Goal: Task Accomplishment & Management: Use online tool/utility

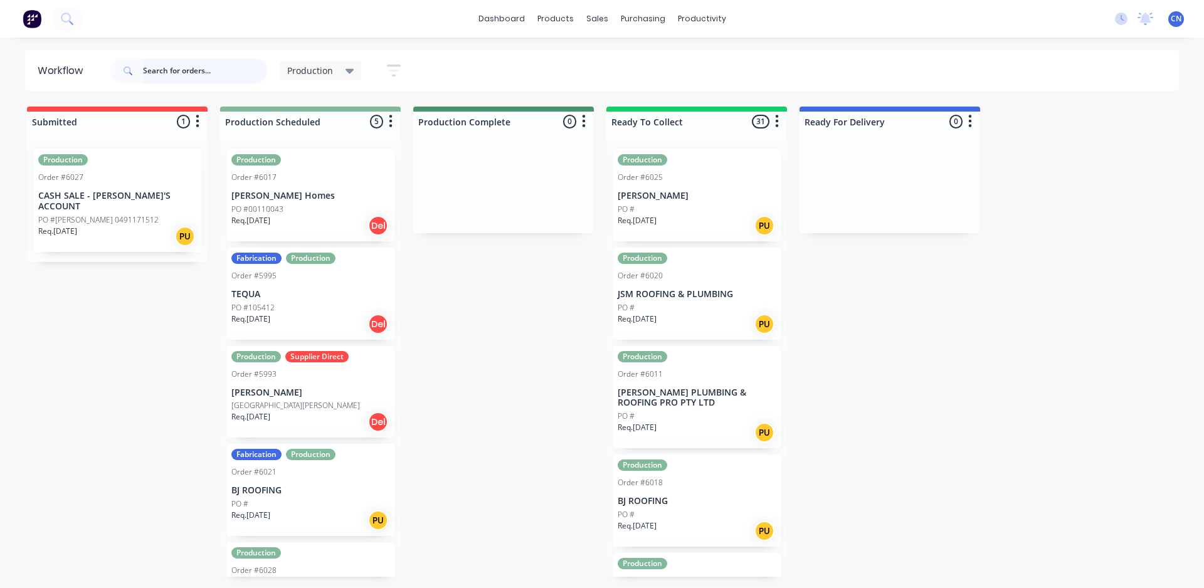
click at [190, 64] on input "text" at bounding box center [205, 70] width 124 height 25
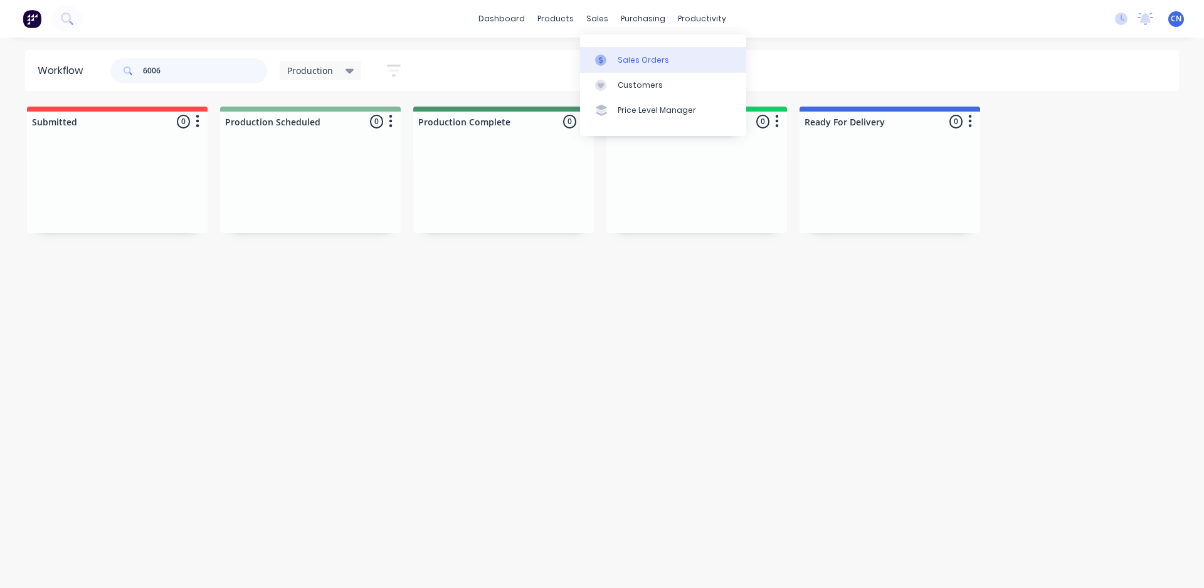
type input "6006"
click at [646, 66] on link "Sales Orders" at bounding box center [663, 59] width 166 height 25
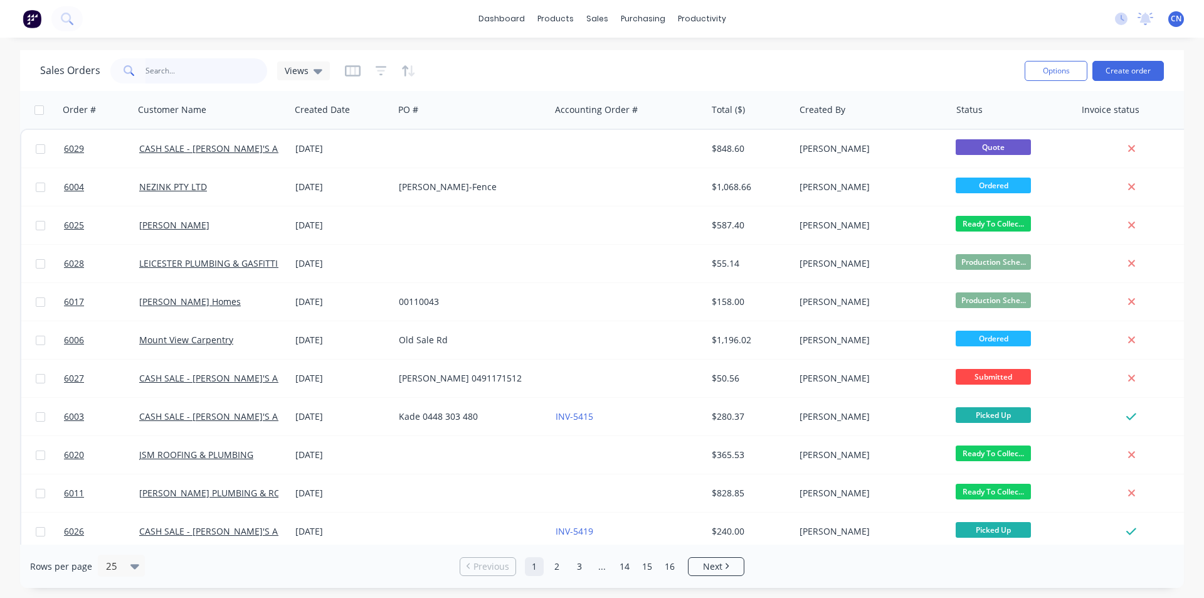
click at [197, 72] on input "text" at bounding box center [206, 70] width 122 height 25
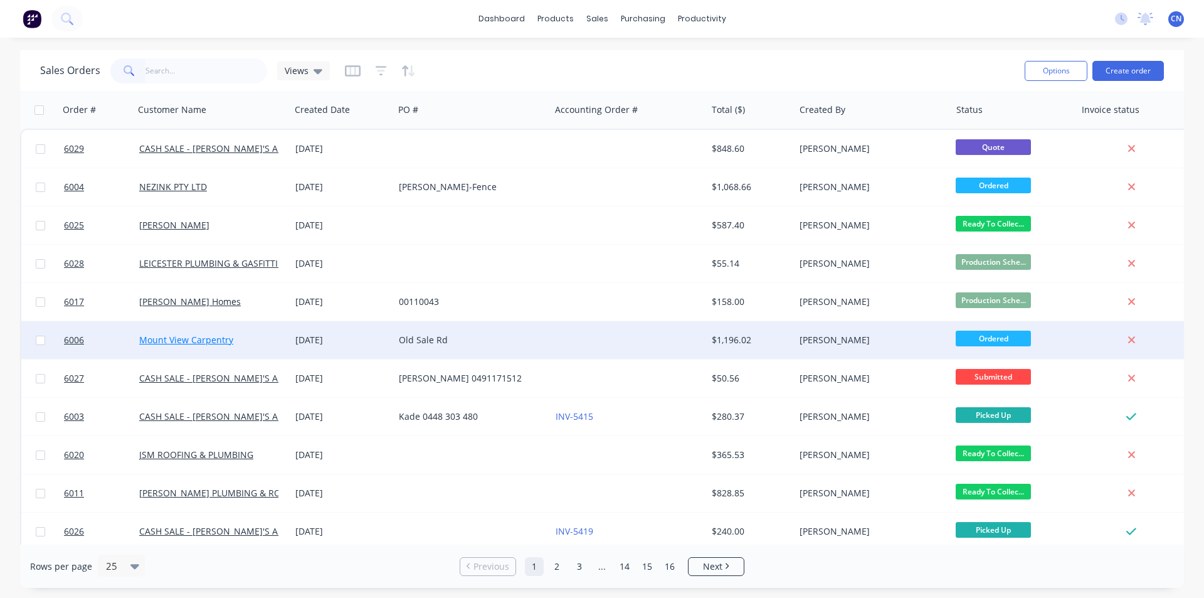
click at [200, 335] on link "Mount View Carpentry" at bounding box center [186, 340] width 94 height 12
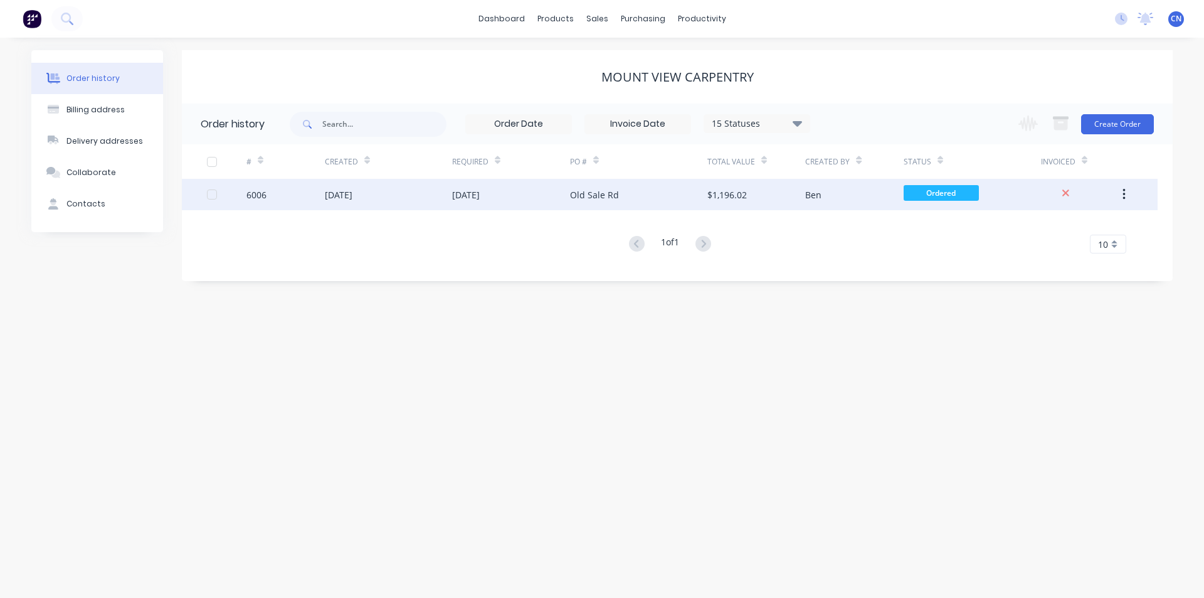
click at [431, 199] on div "[DATE]" at bounding box center [388, 194] width 127 height 31
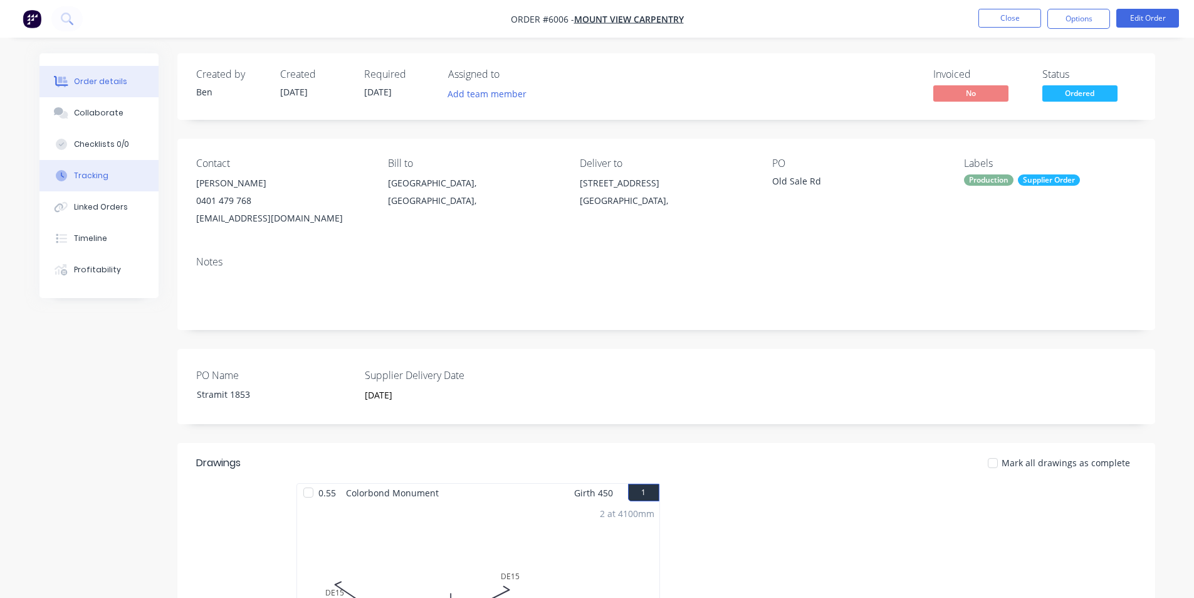
click at [98, 173] on div "Tracking" at bounding box center [91, 175] width 34 height 11
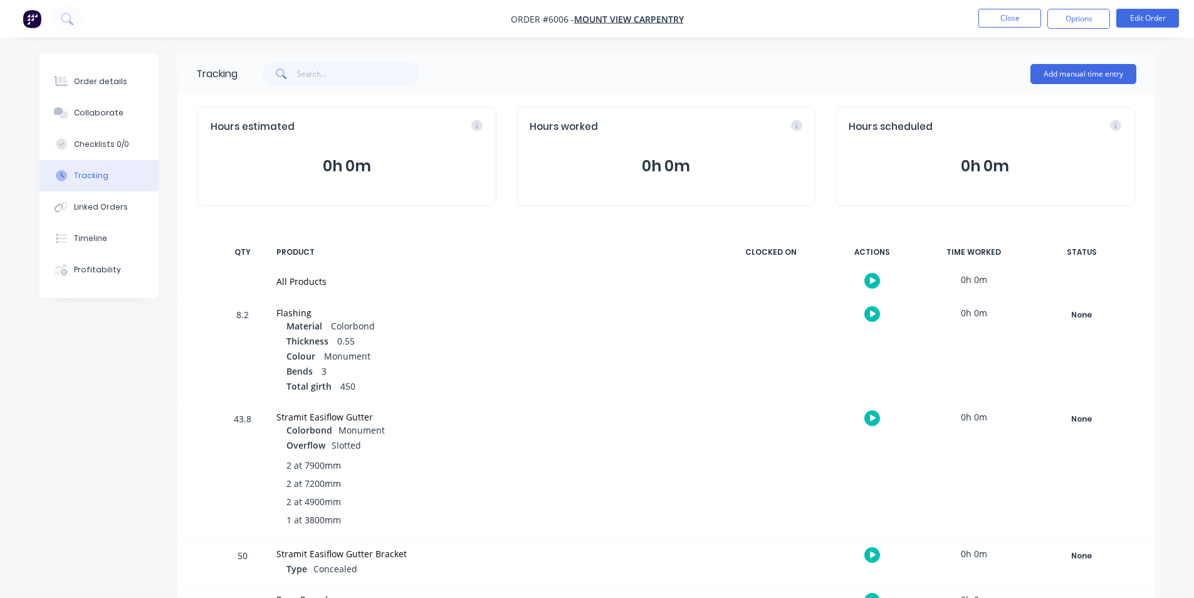
click at [875, 282] on icon "button" at bounding box center [873, 281] width 6 height 8
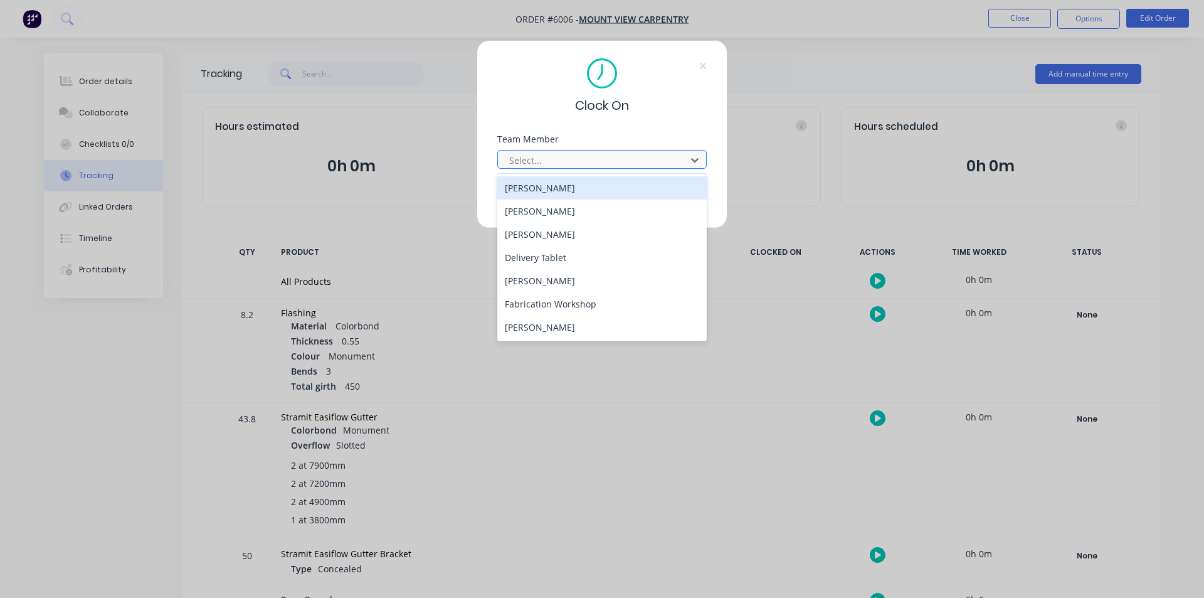
click at [592, 162] on div at bounding box center [594, 160] width 172 height 16
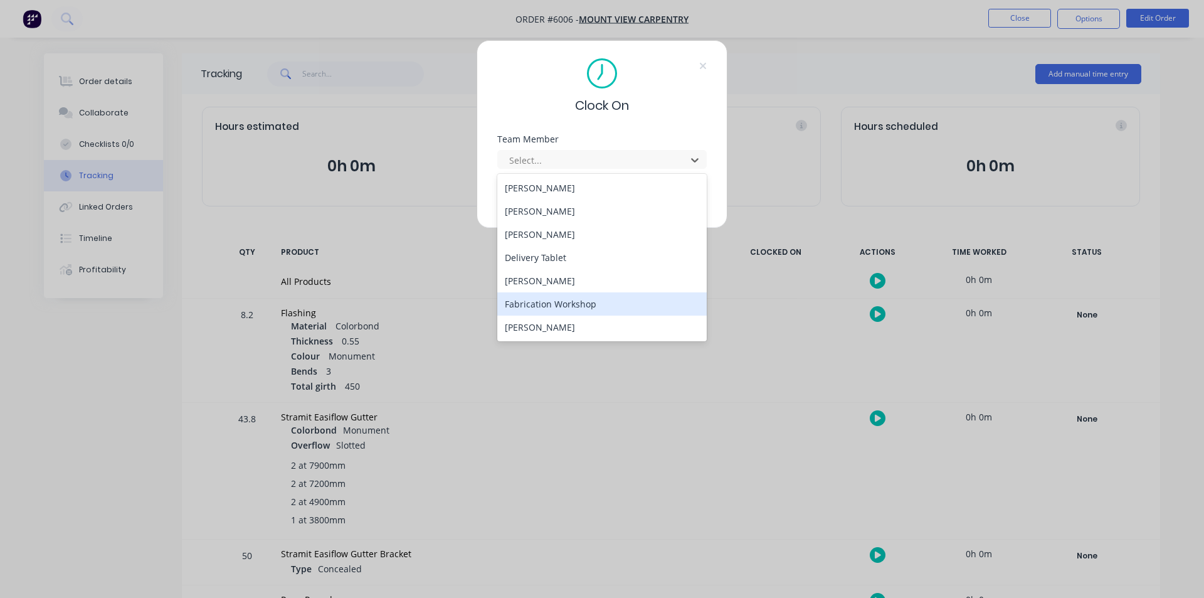
click at [550, 308] on div "Fabrication Workshop" at bounding box center [601, 303] width 209 height 23
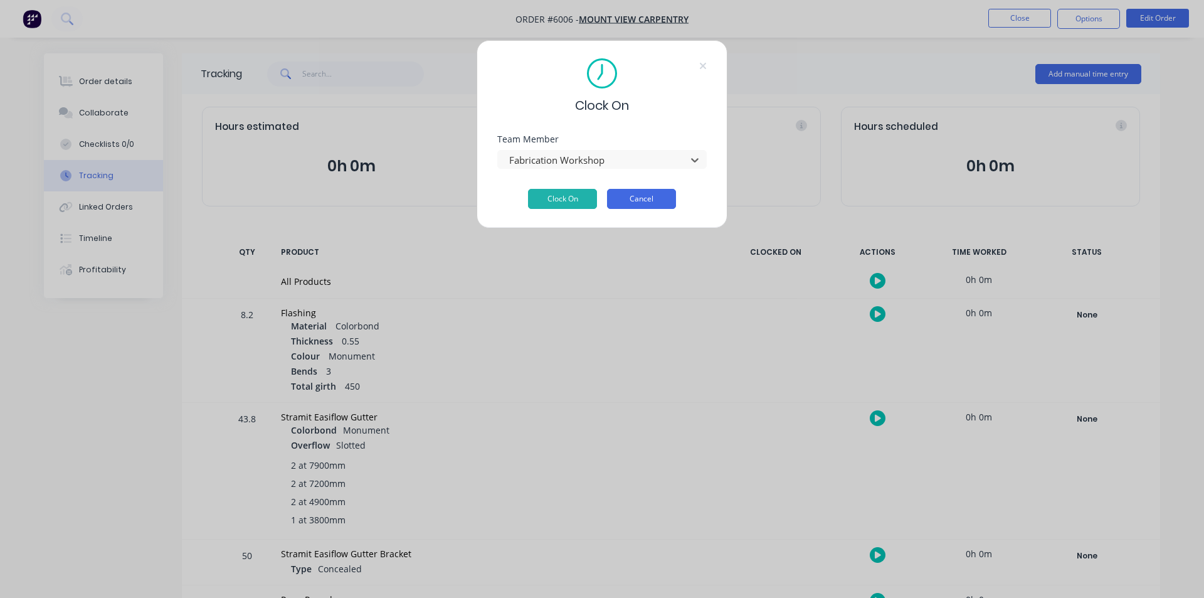
click at [650, 199] on button "Cancel" at bounding box center [641, 199] width 69 height 20
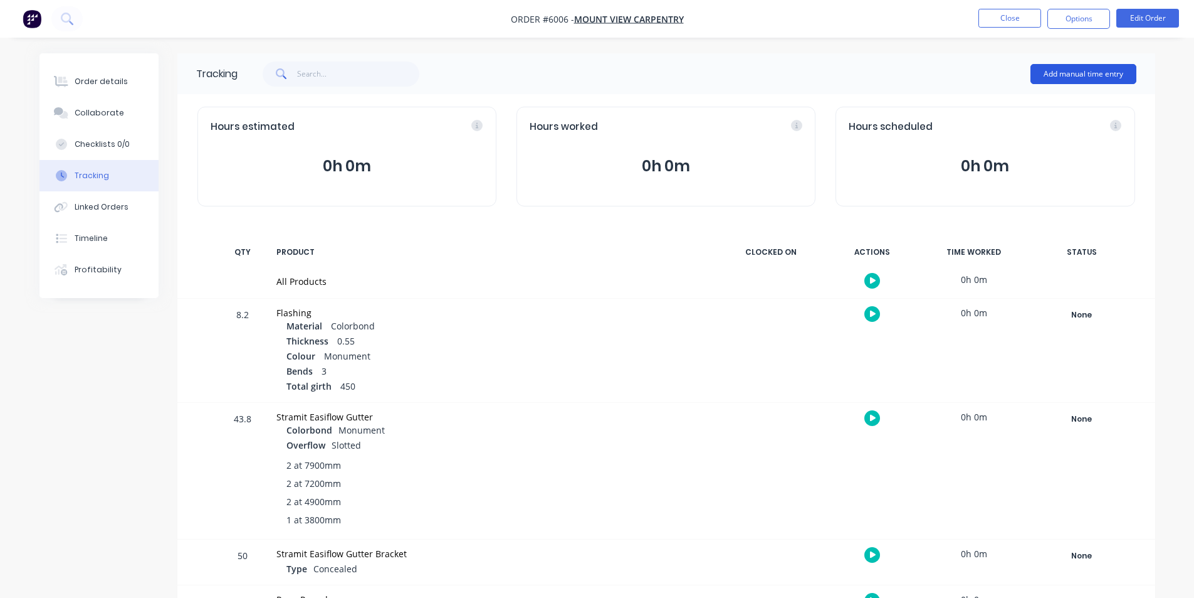
click at [1058, 75] on button "Add manual time entry" at bounding box center [1084, 74] width 106 height 20
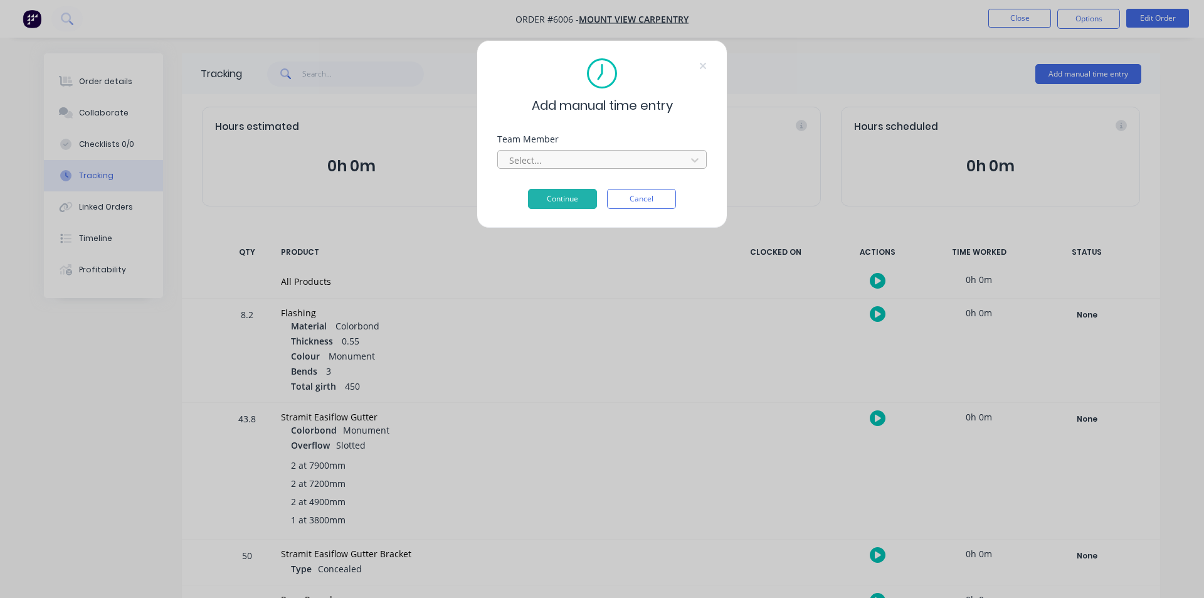
click at [557, 162] on div at bounding box center [594, 160] width 172 height 16
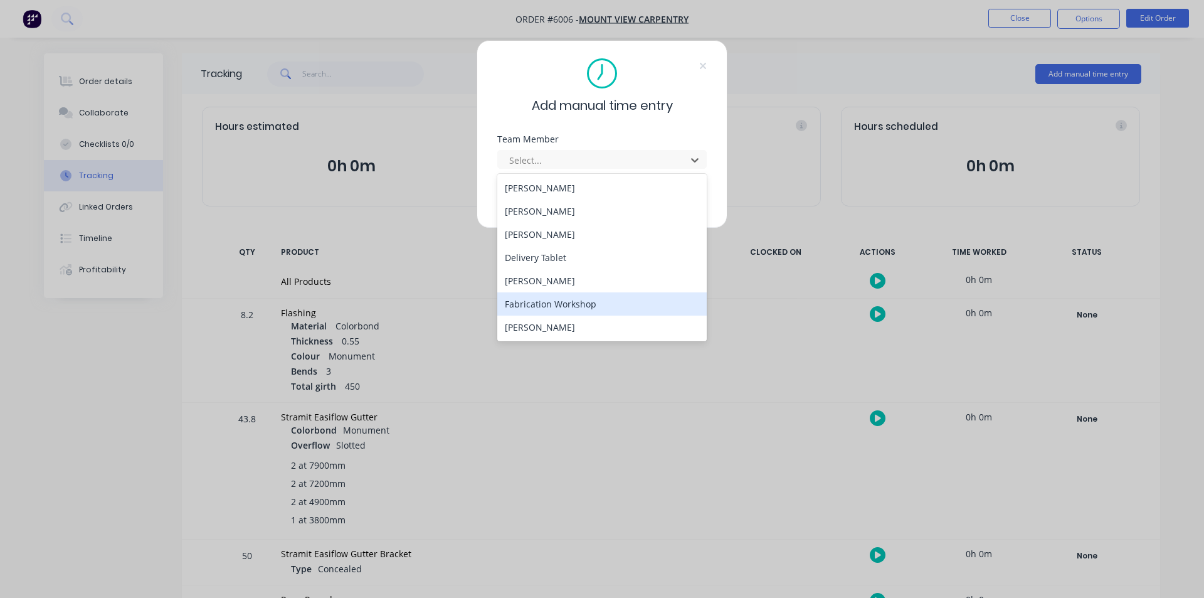
click at [573, 305] on div "Fabrication Workshop" at bounding box center [601, 303] width 209 height 23
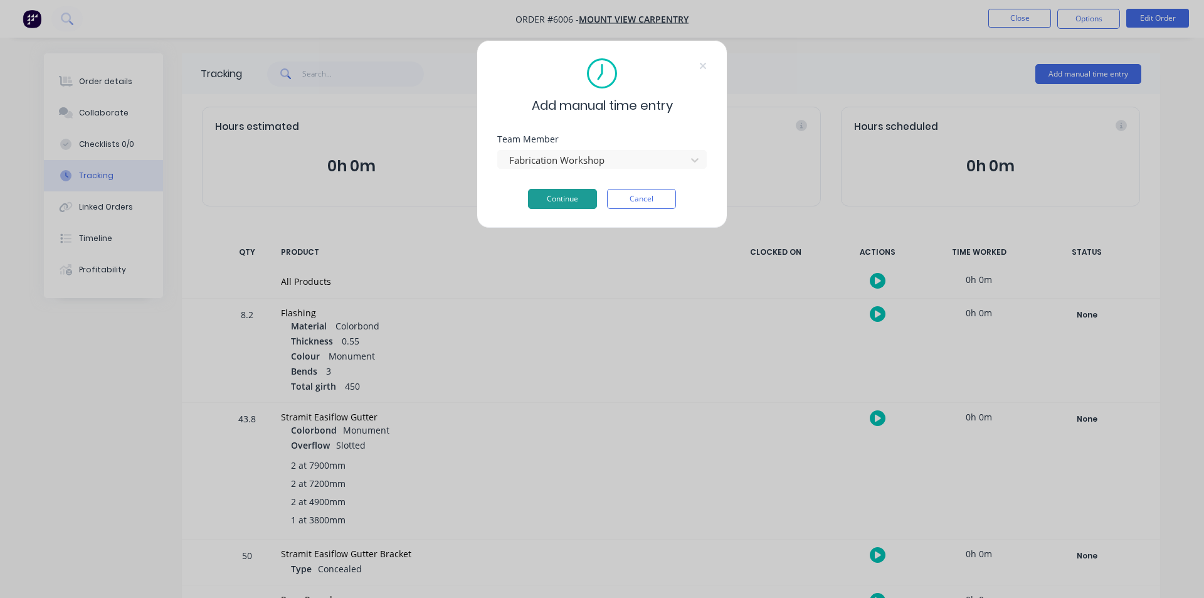
click at [561, 192] on button "Continue" at bounding box center [562, 199] width 69 height 20
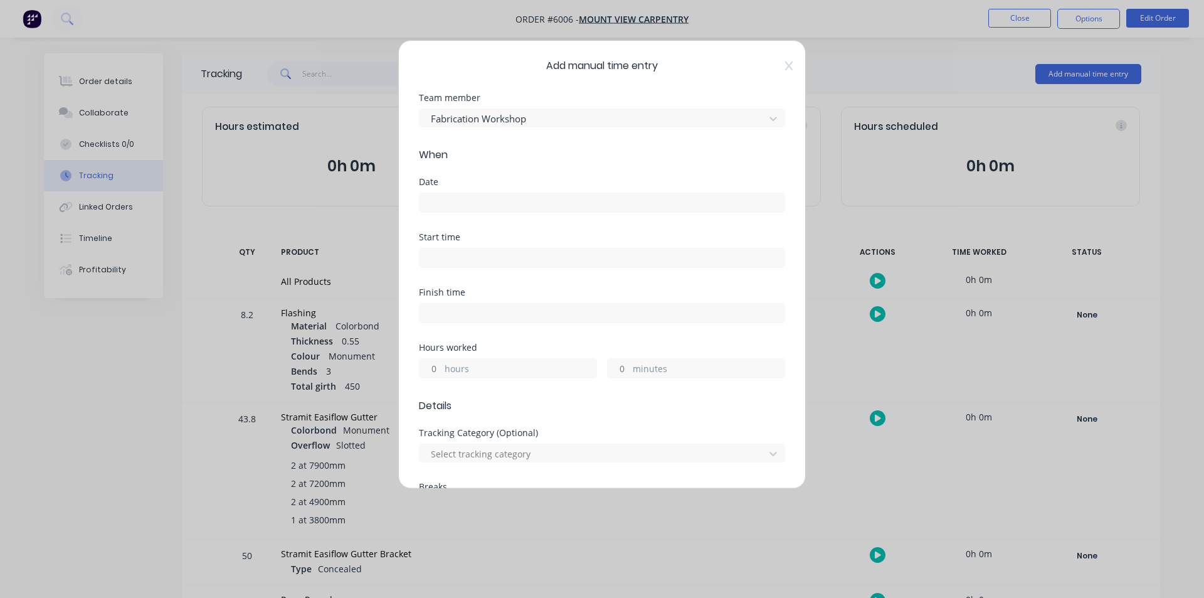
click at [475, 194] on input at bounding box center [601, 202] width 365 height 19
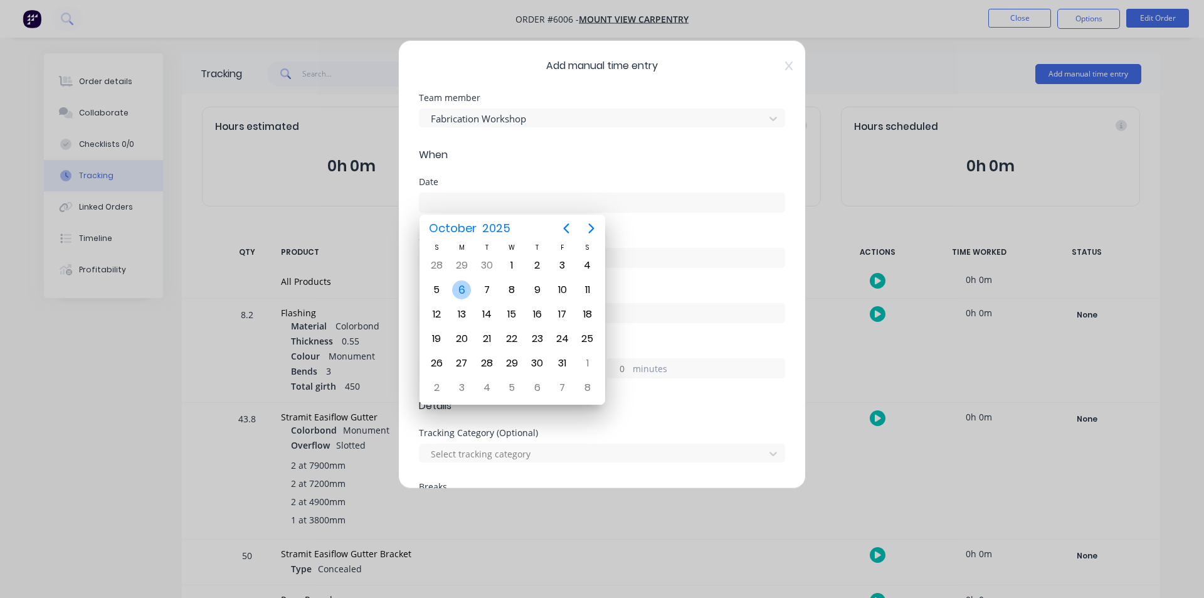
click at [462, 293] on div "6" at bounding box center [461, 289] width 19 height 19
type input "[DATE]"
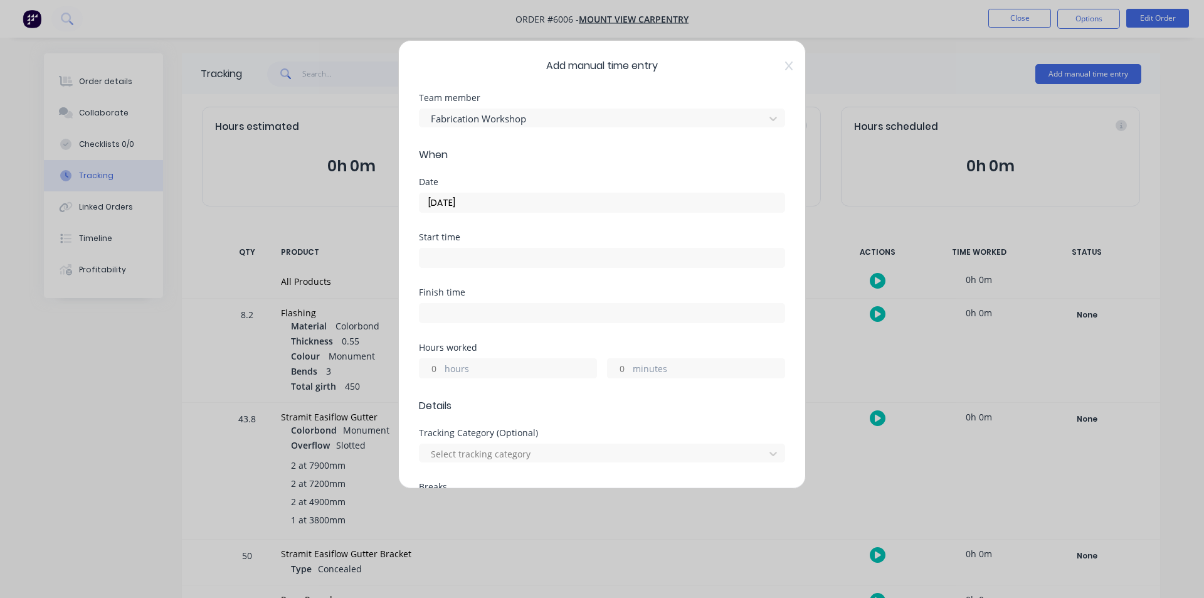
click at [462, 257] on input at bounding box center [601, 257] width 365 height 19
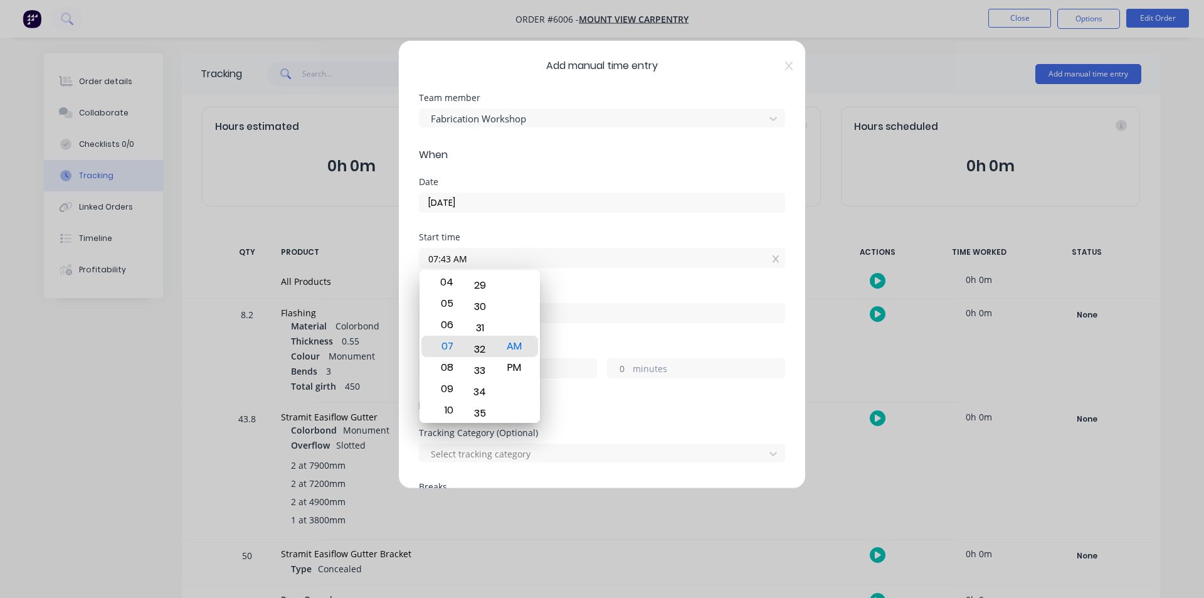
drag, startPoint x: 481, startPoint y: 314, endPoint x: 501, endPoint y: 566, distance: 252.2
click at [501, 566] on body "Order #6006 - Mount View Carpentry Close Options Edit Order Order details Colla…" at bounding box center [602, 336] width 1204 height 672
drag, startPoint x: 482, startPoint y: 357, endPoint x: 475, endPoint y: 384, distance: 28.4
click at [475, 385] on div "32" at bounding box center [480, 395] width 31 height 21
click at [483, 330] on div "29" at bounding box center [480, 329] width 31 height 21
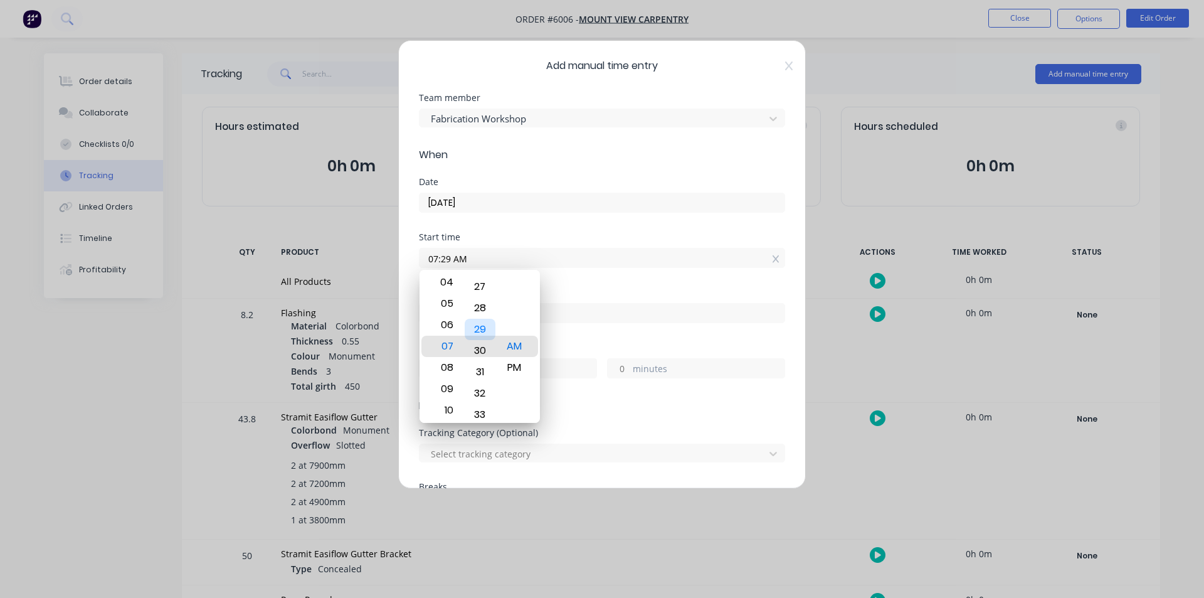
type input "07:30 AM"
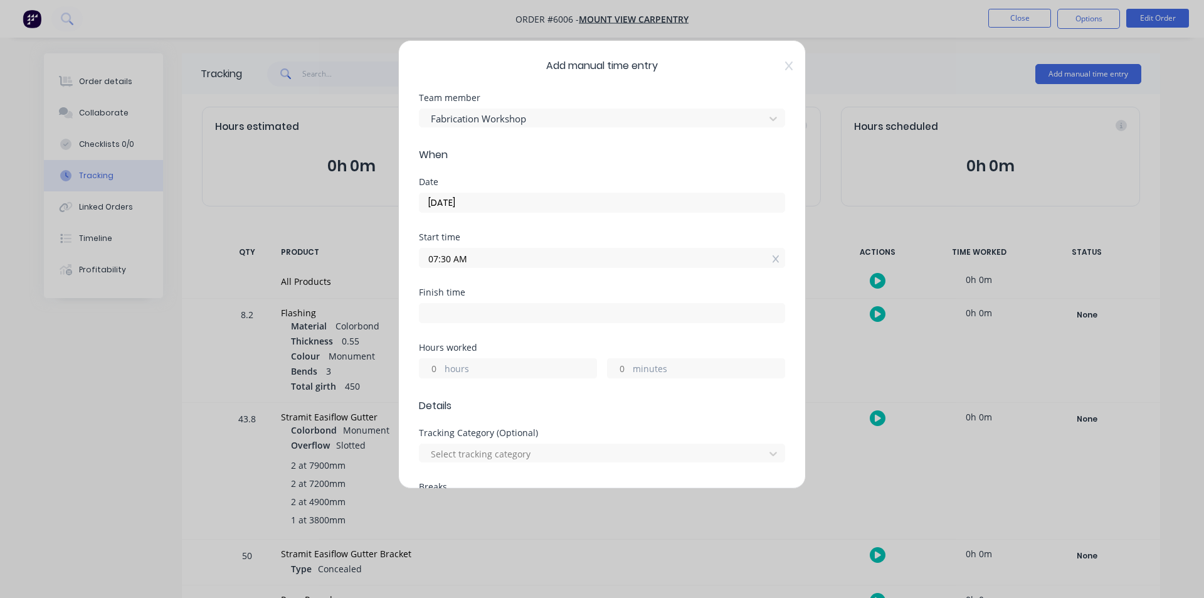
click at [646, 285] on div "Start time 07:30 AM" at bounding box center [602, 260] width 366 height 55
click at [469, 316] on input at bounding box center [601, 312] width 365 height 19
type input "07:43 AM"
type input "0"
type input "13"
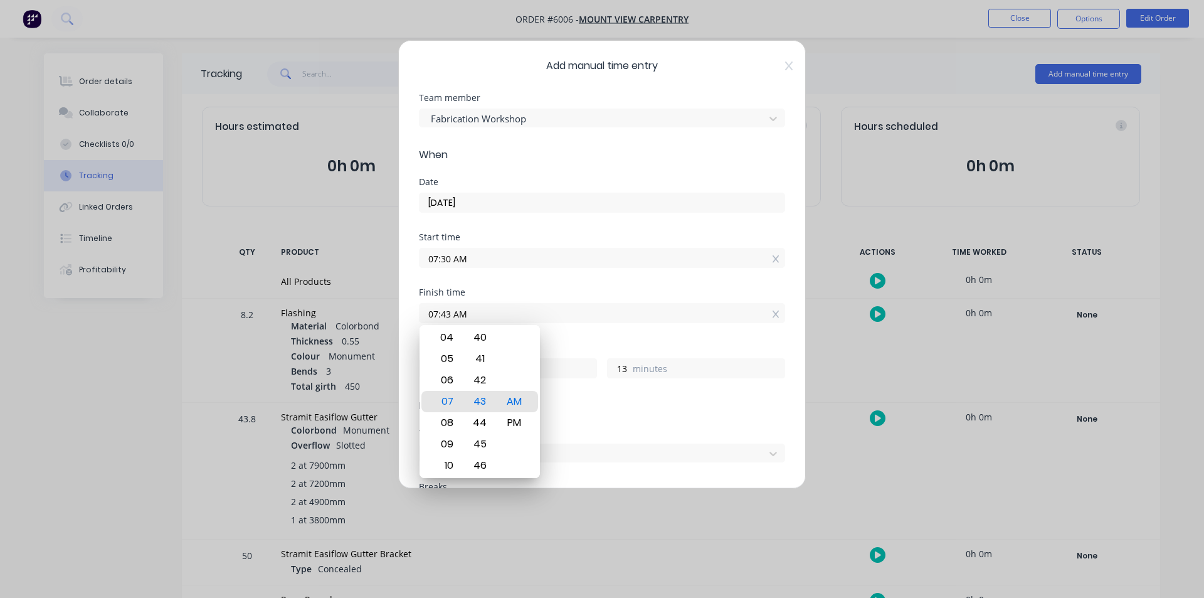
click at [635, 270] on div "Start time 07:30 AM" at bounding box center [602, 260] width 366 height 55
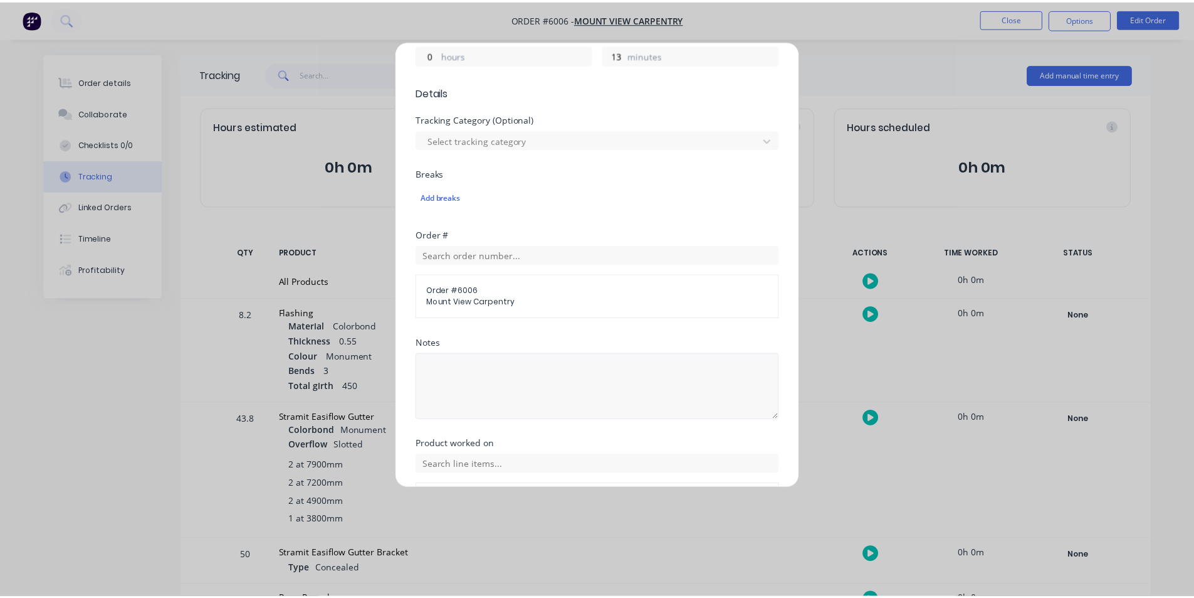
scroll to position [399, 0]
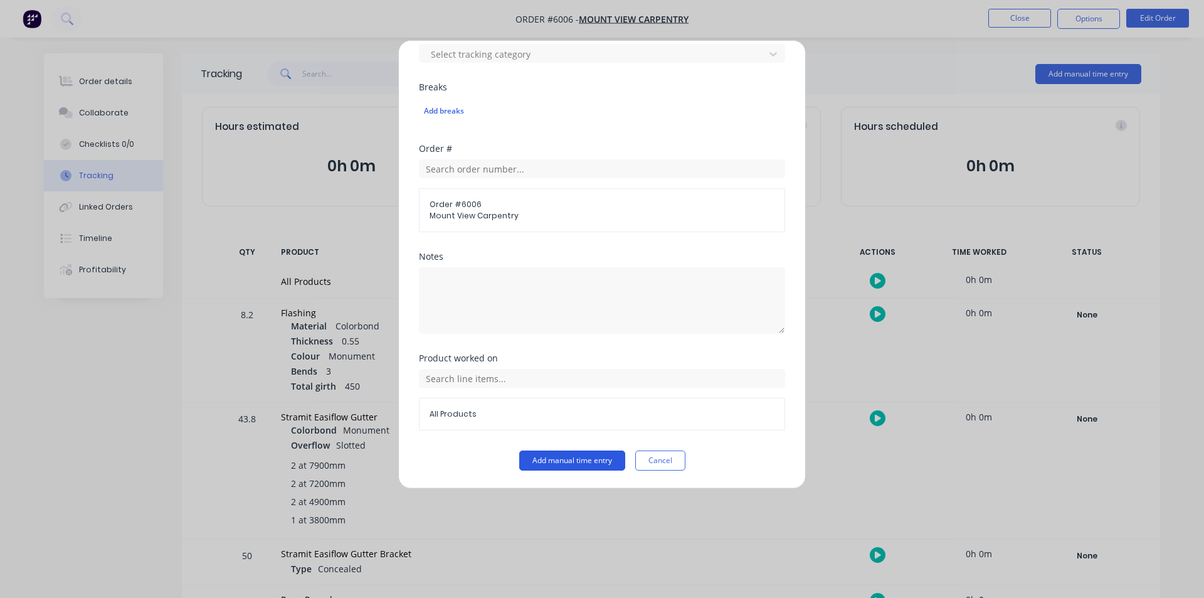
click at [571, 461] on button "Add manual time entry" at bounding box center [572, 460] width 106 height 20
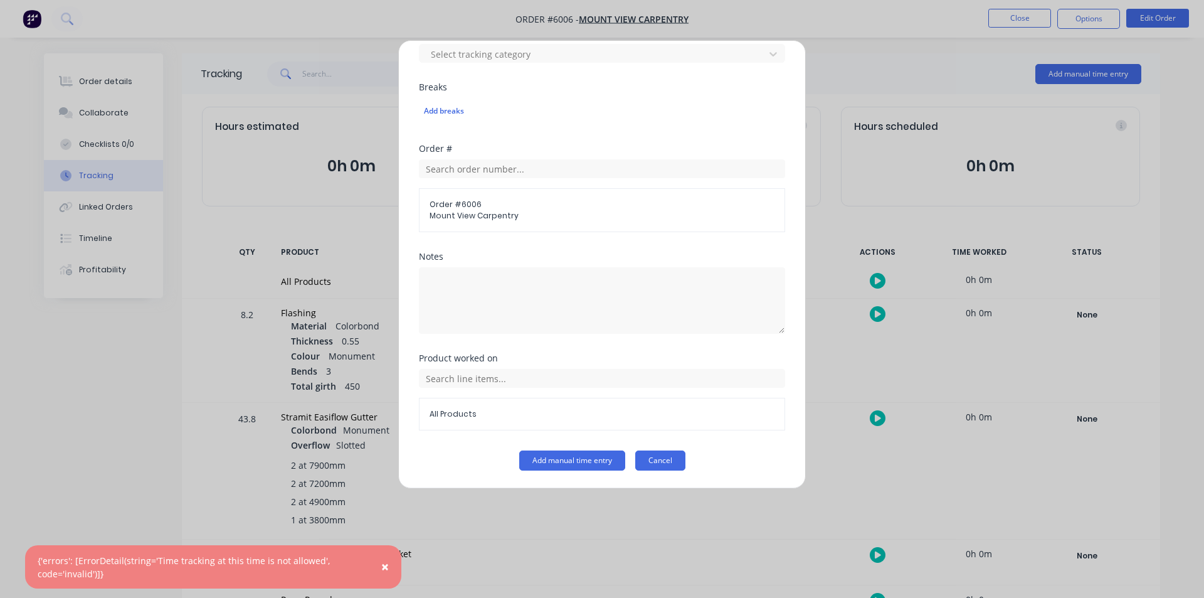
click at [655, 461] on button "Cancel" at bounding box center [660, 460] width 50 height 20
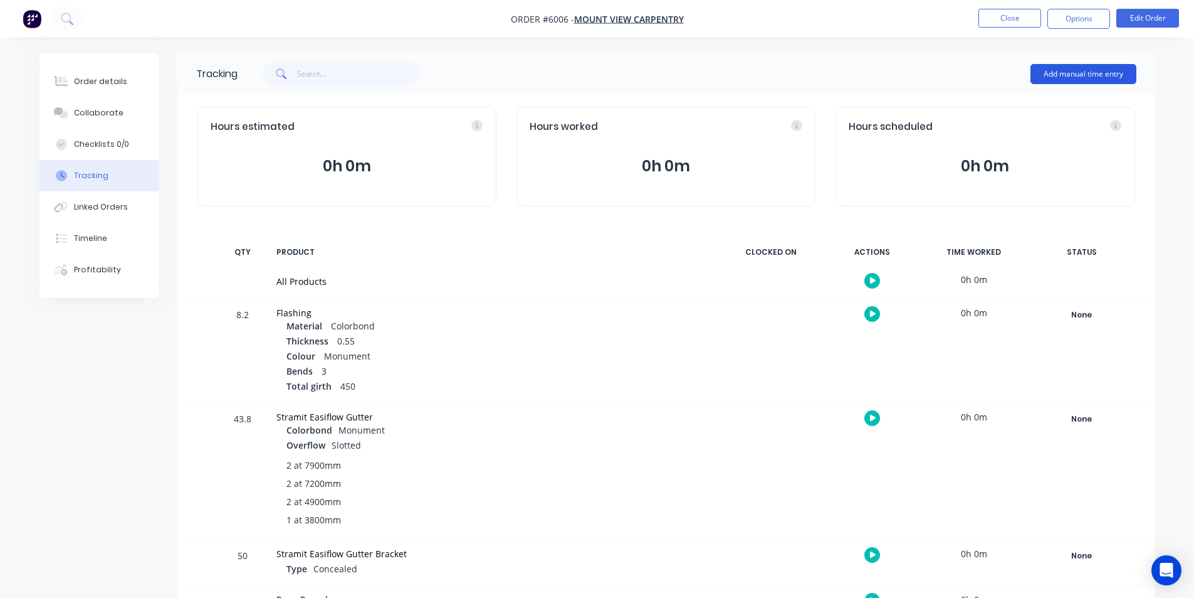
click at [1083, 80] on button "Add manual time entry" at bounding box center [1084, 74] width 106 height 20
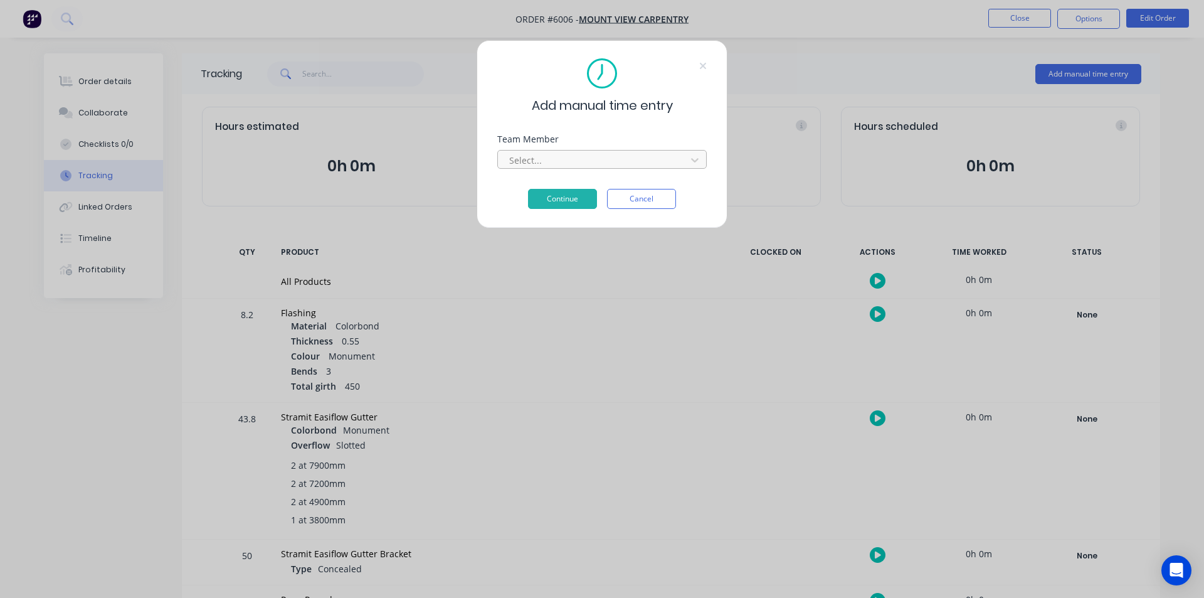
click at [557, 153] on div at bounding box center [594, 160] width 172 height 16
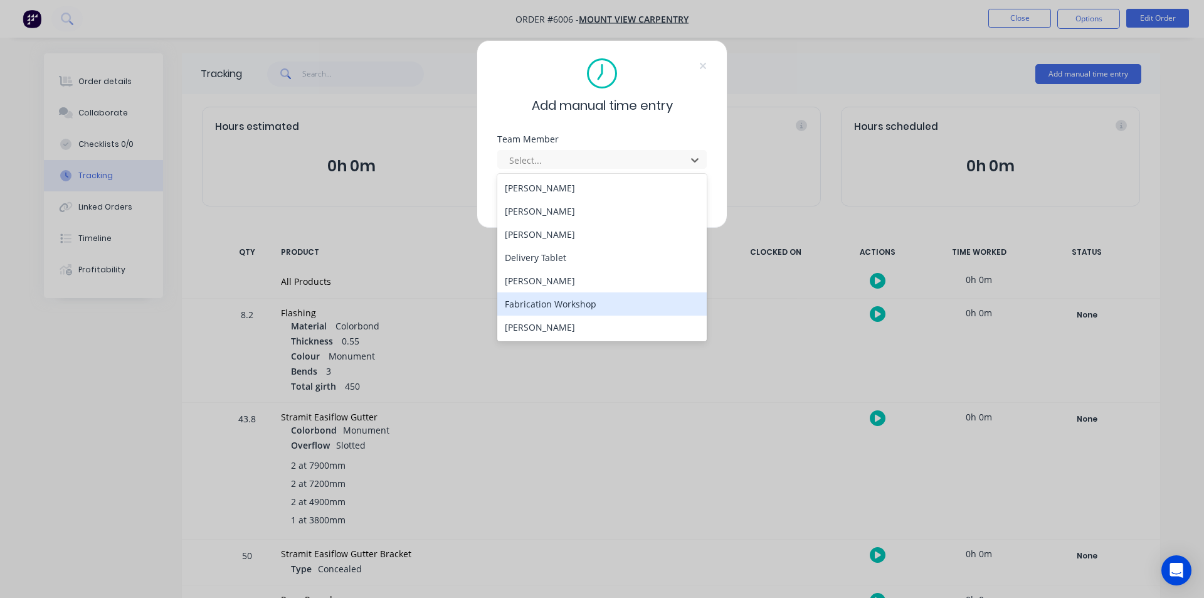
drag, startPoint x: 551, startPoint y: 303, endPoint x: 552, endPoint y: 295, distance: 7.8
click at [553, 302] on div "Fabrication Workshop" at bounding box center [601, 303] width 209 height 23
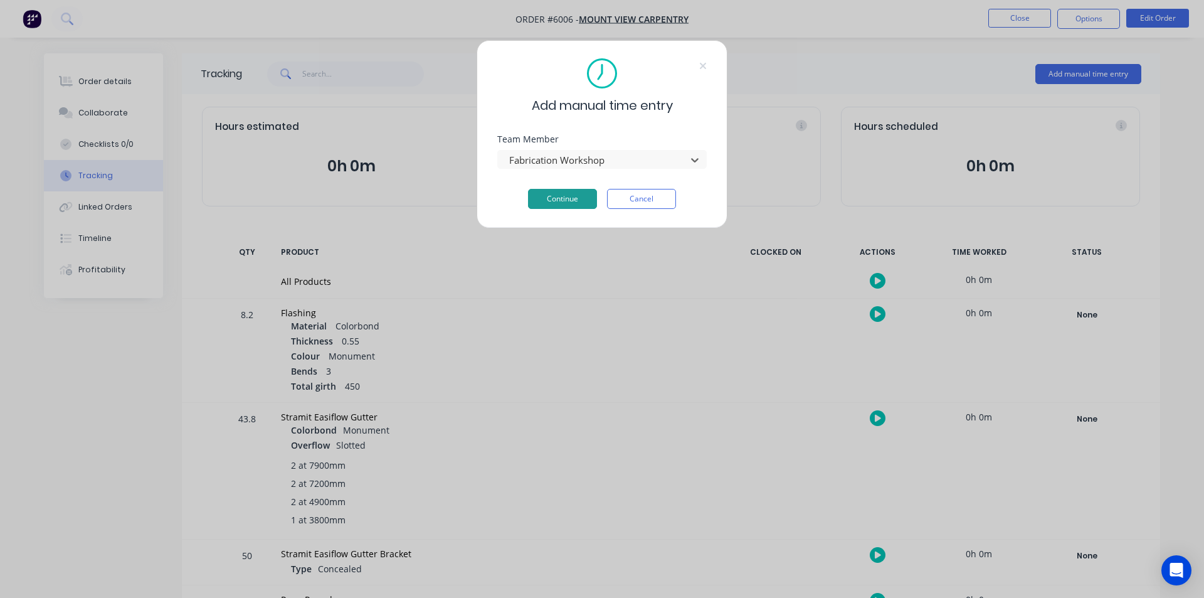
click at [553, 197] on button "Continue" at bounding box center [562, 199] width 69 height 20
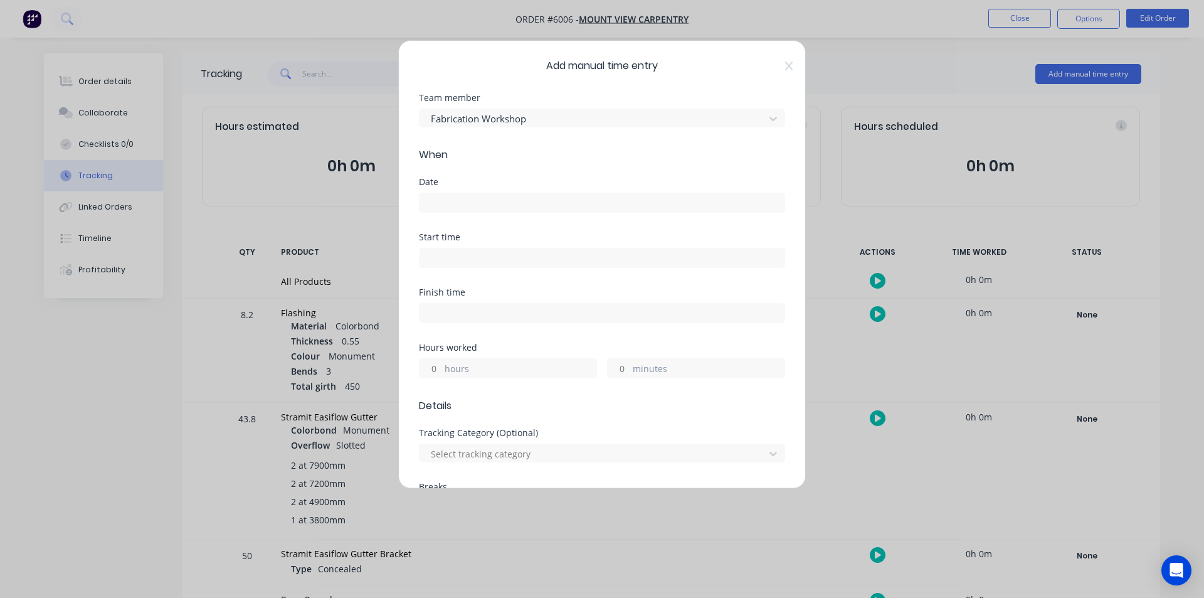
click at [485, 192] on label at bounding box center [602, 202] width 366 height 20
click at [485, 193] on input at bounding box center [601, 202] width 365 height 19
click at [480, 202] on input at bounding box center [601, 202] width 365 height 19
click at [481, 202] on input at bounding box center [601, 202] width 365 height 19
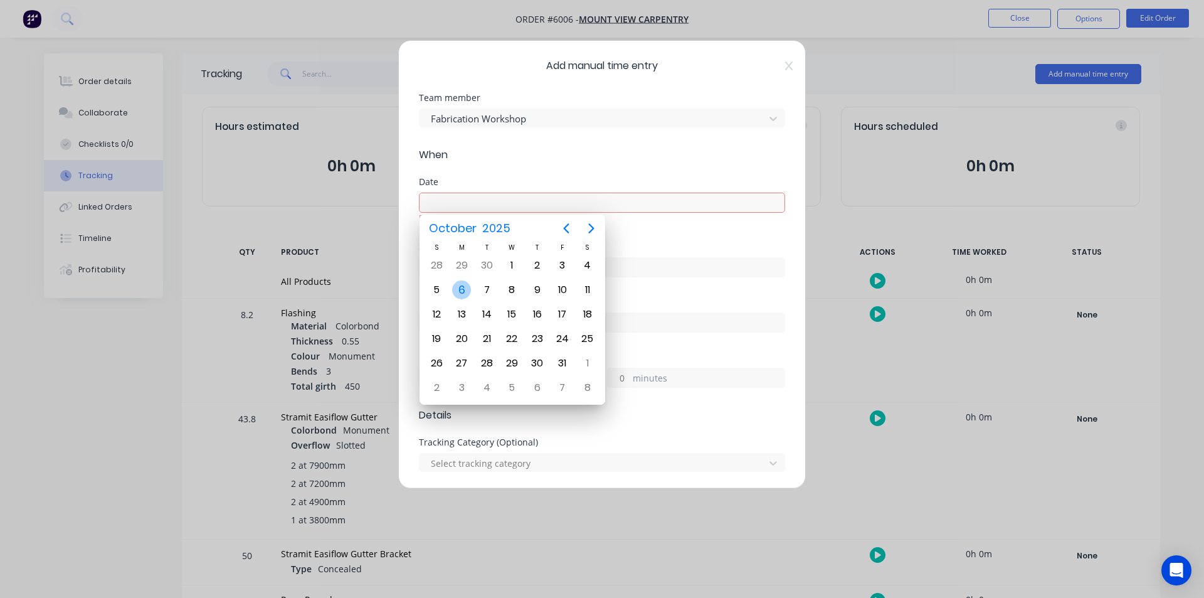
click at [463, 294] on div "6" at bounding box center [461, 289] width 19 height 19
type input "[DATE]"
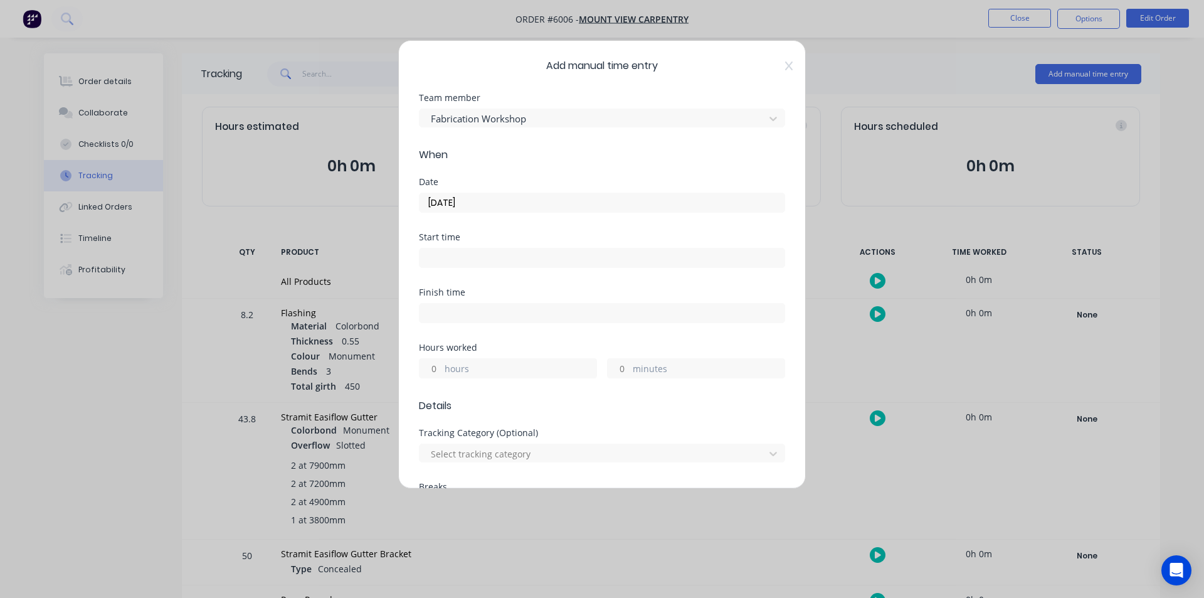
click at [450, 249] on input at bounding box center [601, 257] width 365 height 19
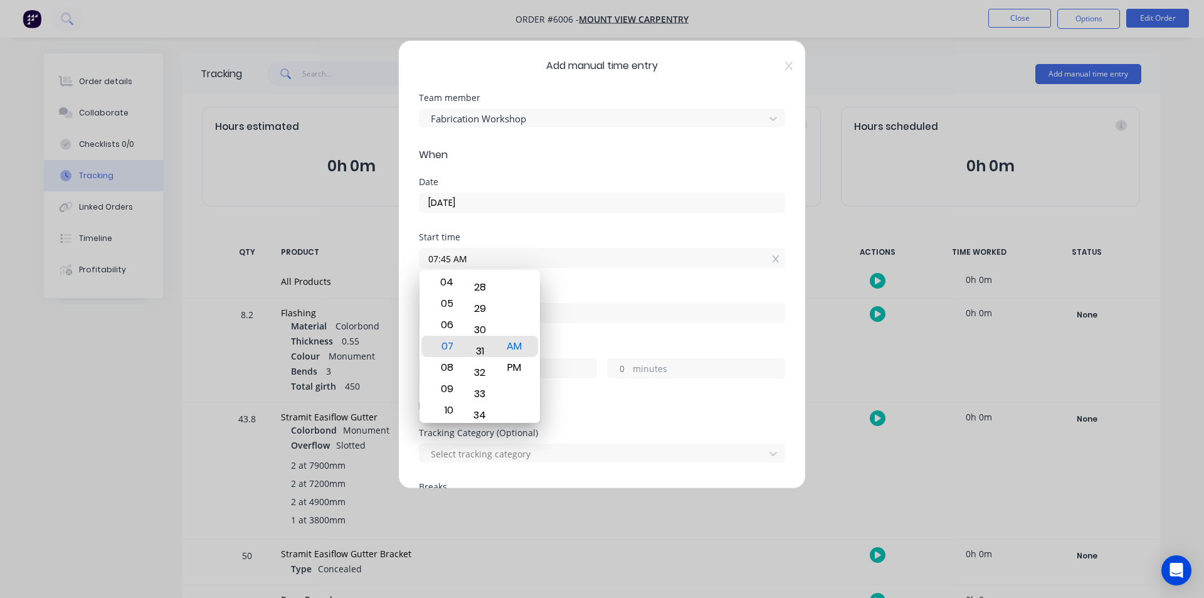
drag, startPoint x: 482, startPoint y: 319, endPoint x: 486, endPoint y: 409, distance: 90.4
click at [490, 597] on html "Order #6006 - Mount View Carpentry Close Options Edit Order Order details Colla…" at bounding box center [602, 336] width 1204 height 672
drag, startPoint x: 482, startPoint y: 346, endPoint x: 483, endPoint y: 367, distance: 21.3
click at [483, 367] on div "31" at bounding box center [480, 366] width 31 height 21
type input "07:30 AM"
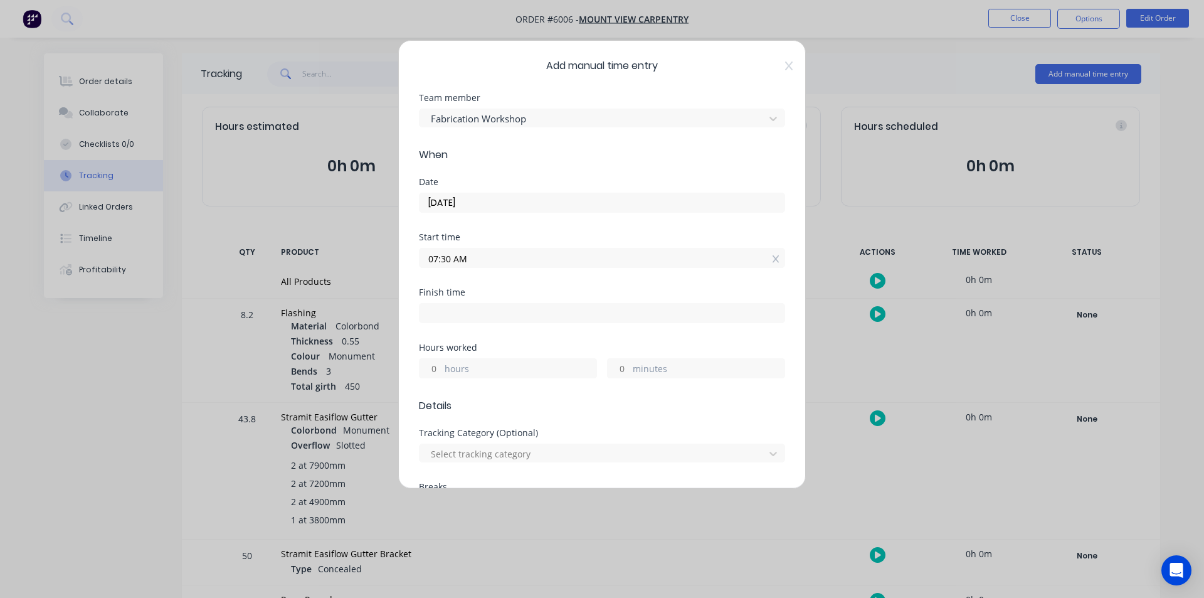
click at [605, 257] on input "07:30 AM" at bounding box center [601, 257] width 365 height 19
click at [486, 315] on input at bounding box center [601, 312] width 365 height 19
type input "07:45 AM"
type input "0"
type input "15"
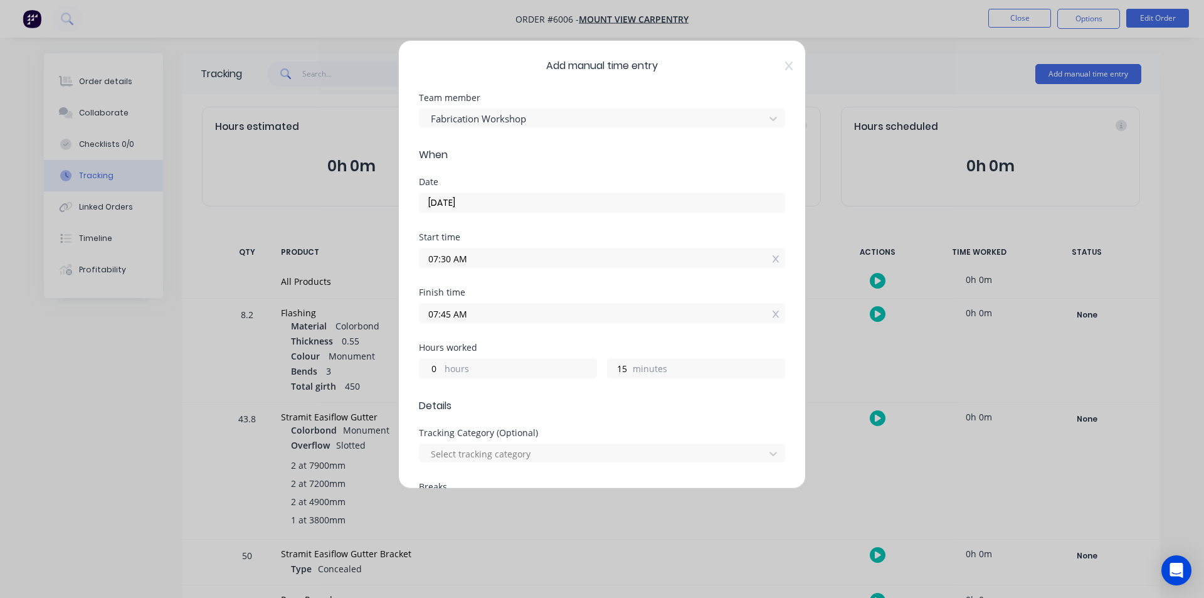
click at [613, 260] on input "07:30 AM" at bounding box center [601, 257] width 365 height 19
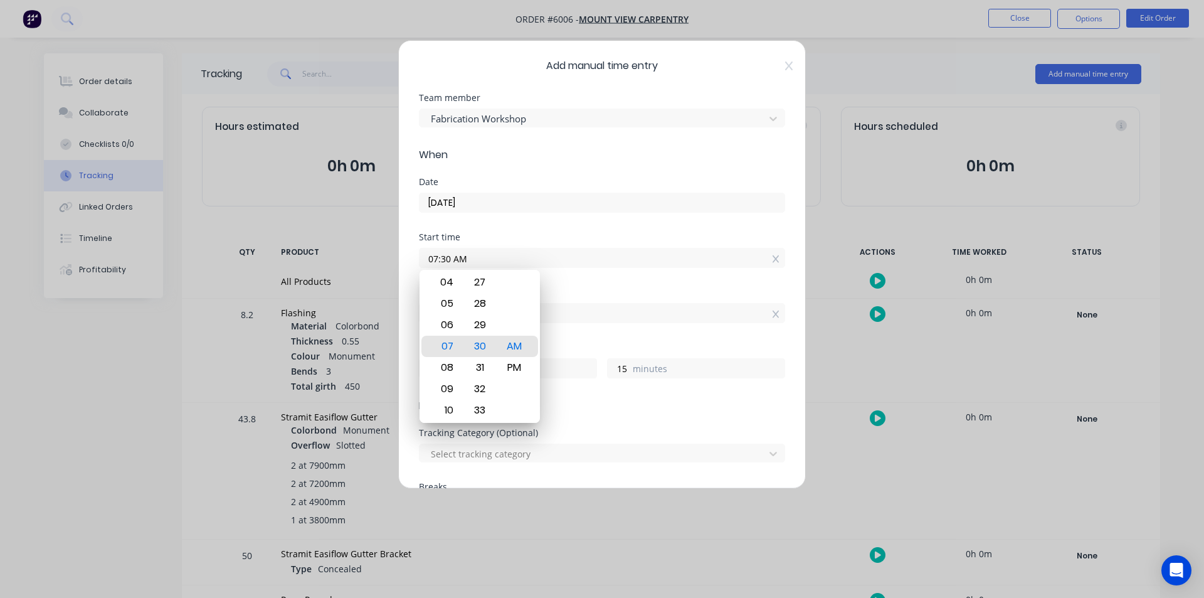
click at [635, 252] on input "07:30 AM" at bounding box center [601, 257] width 365 height 19
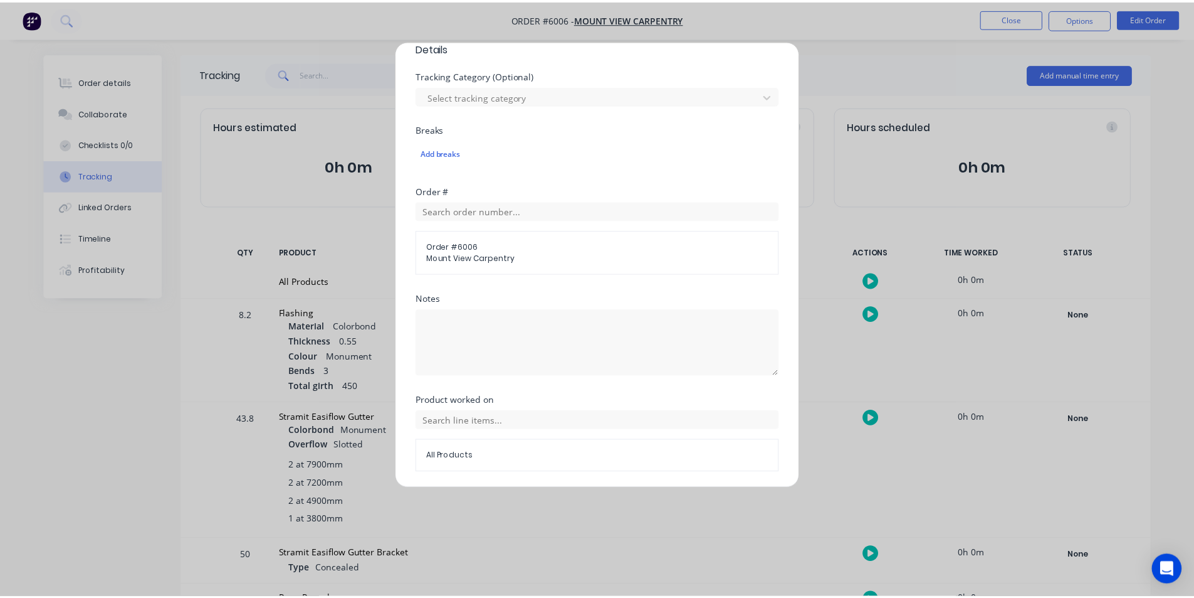
scroll to position [399, 0]
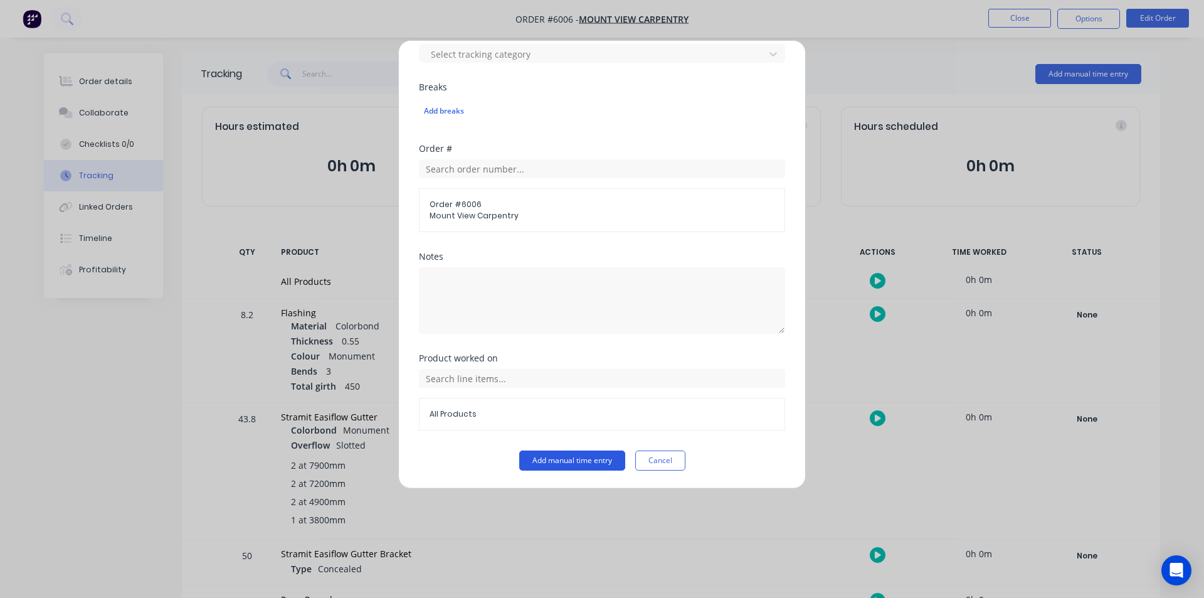
click at [552, 457] on button "Add manual time entry" at bounding box center [572, 460] width 106 height 20
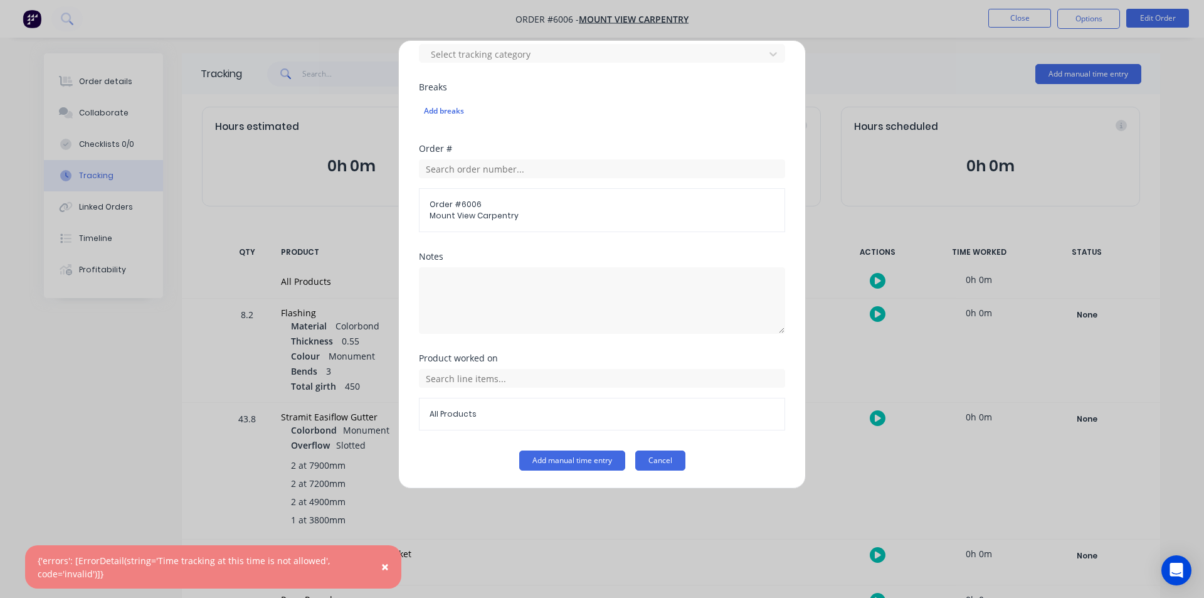
click at [654, 460] on button "Cancel" at bounding box center [660, 460] width 50 height 20
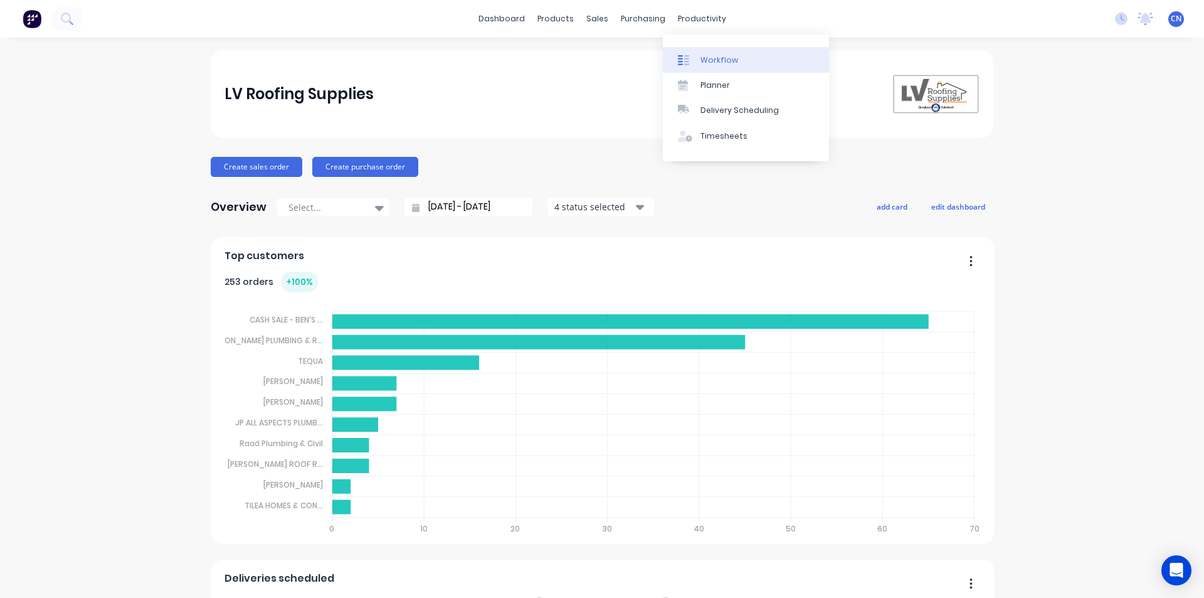
click at [712, 71] on link "Workflow" at bounding box center [746, 59] width 166 height 25
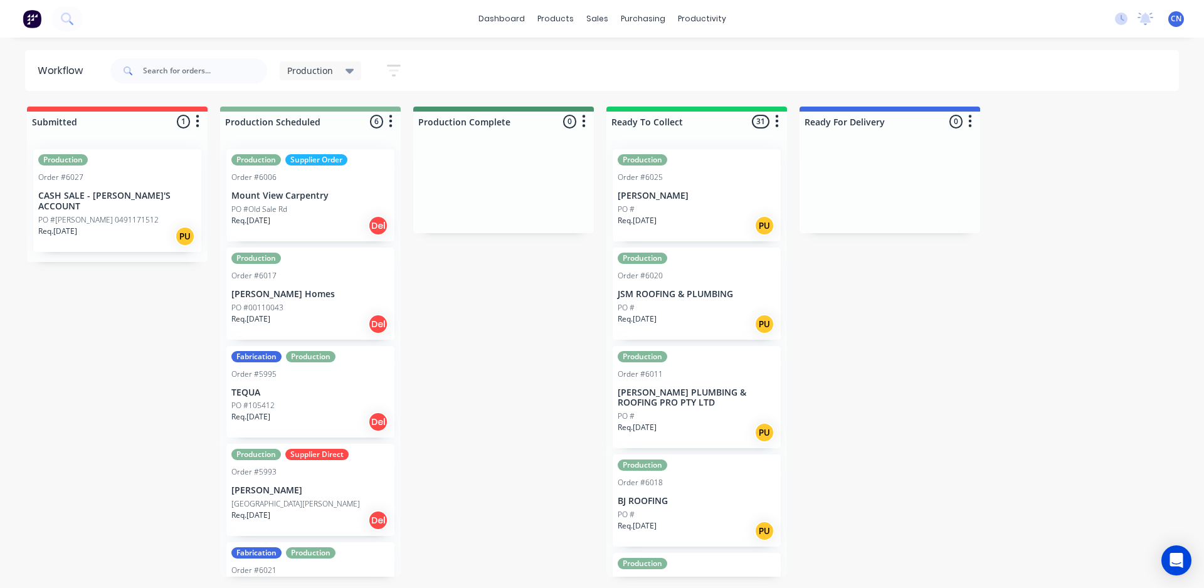
click at [312, 212] on div "PO #Old Sale Rd" at bounding box center [310, 209] width 158 height 11
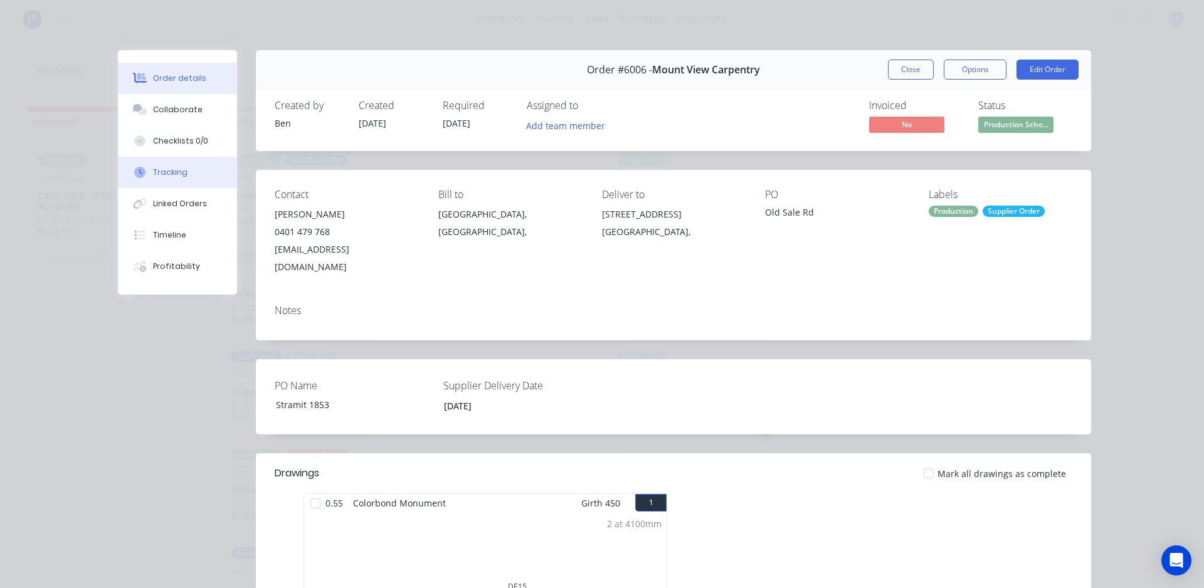
click at [162, 172] on div "Tracking" at bounding box center [170, 172] width 34 height 11
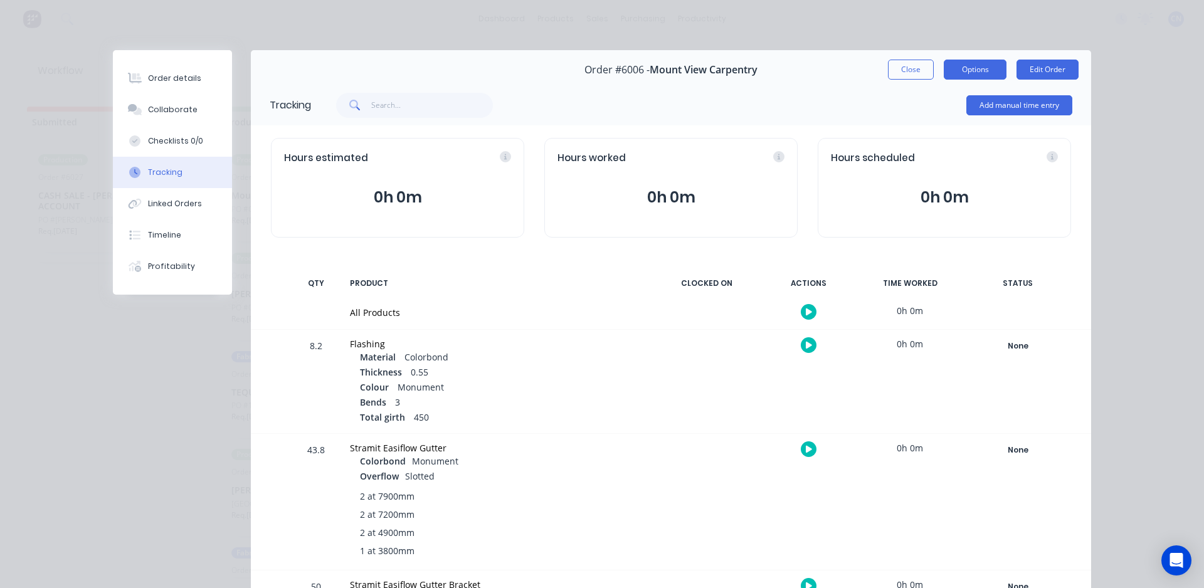
click at [964, 76] on button "Options" at bounding box center [975, 70] width 63 height 20
click at [929, 44] on div "Order details Collaborate Checklists 0/0 Tracking Linked Orders Timeline Profit…" at bounding box center [602, 294] width 1204 height 588
click at [951, 46] on div "Order details Collaborate Checklists 0/0 Tracking Linked Orders Timeline Profit…" at bounding box center [602, 294] width 1204 height 588
click at [1020, 106] on button "Add manual time entry" at bounding box center [1019, 105] width 106 height 20
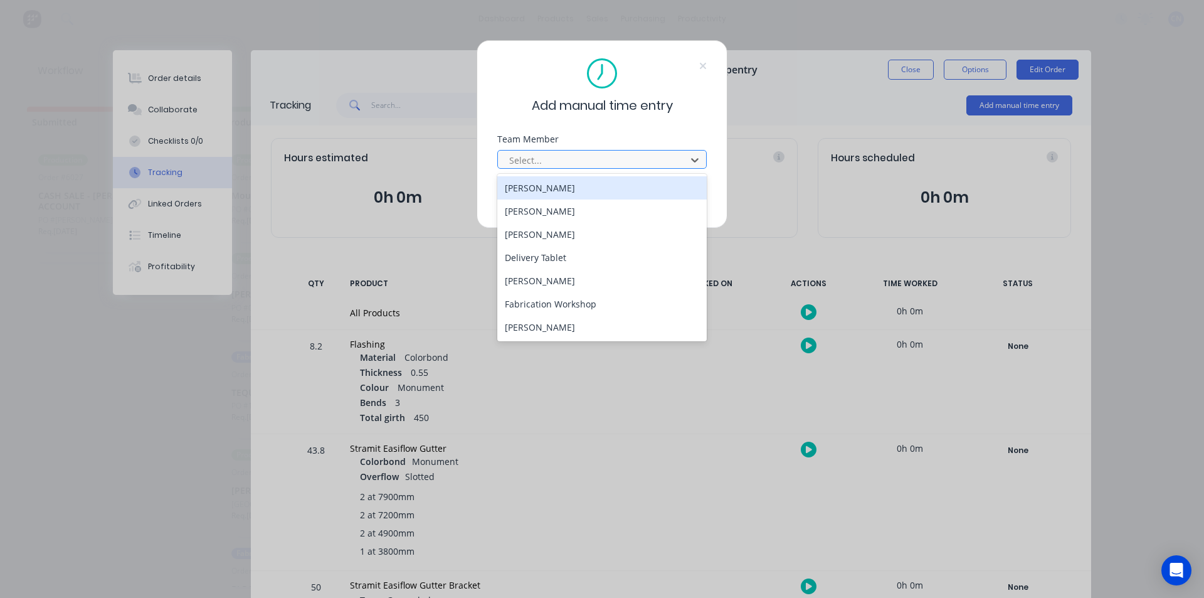
click at [552, 159] on div at bounding box center [594, 160] width 172 height 16
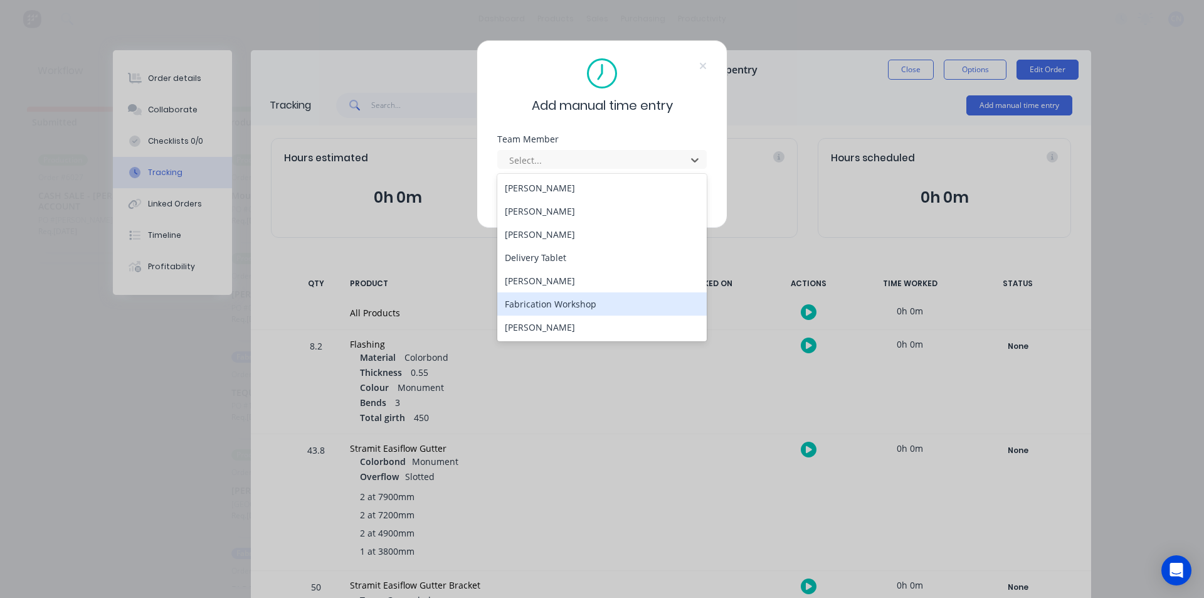
click at [566, 303] on div "Fabrication Workshop" at bounding box center [601, 303] width 209 height 23
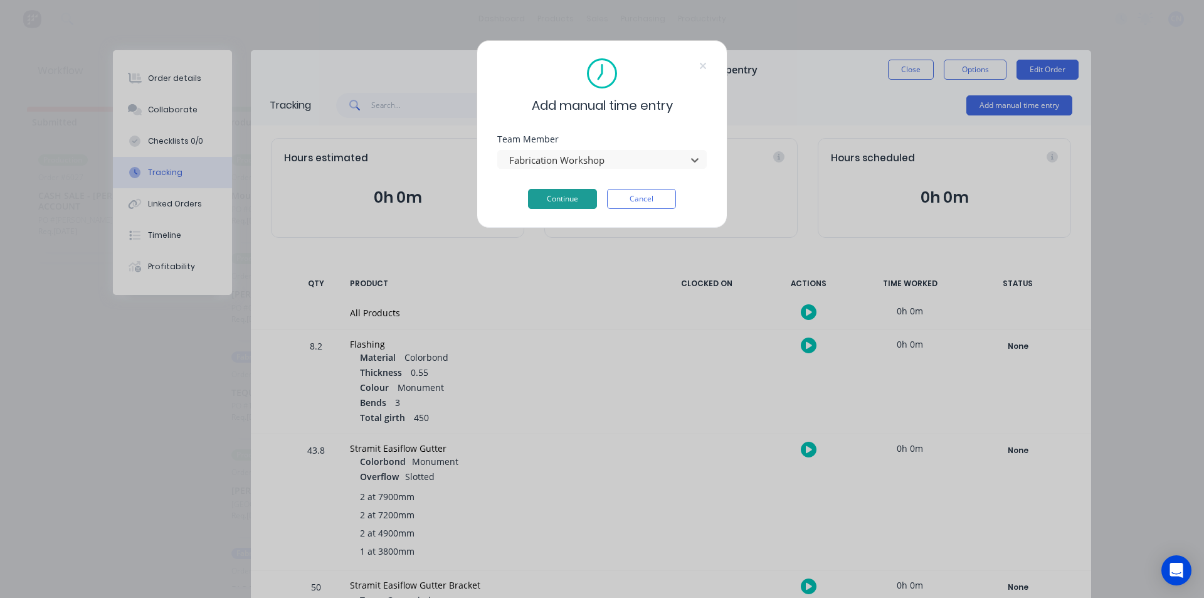
click at [563, 202] on button "Continue" at bounding box center [562, 199] width 69 height 20
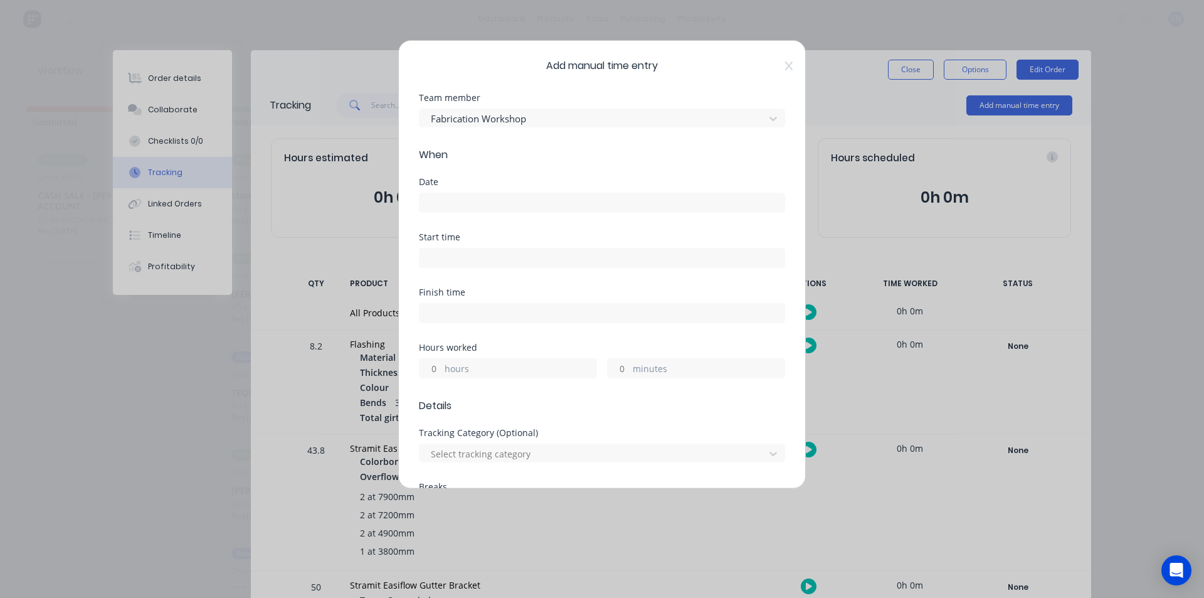
click at [484, 203] on input at bounding box center [601, 202] width 365 height 19
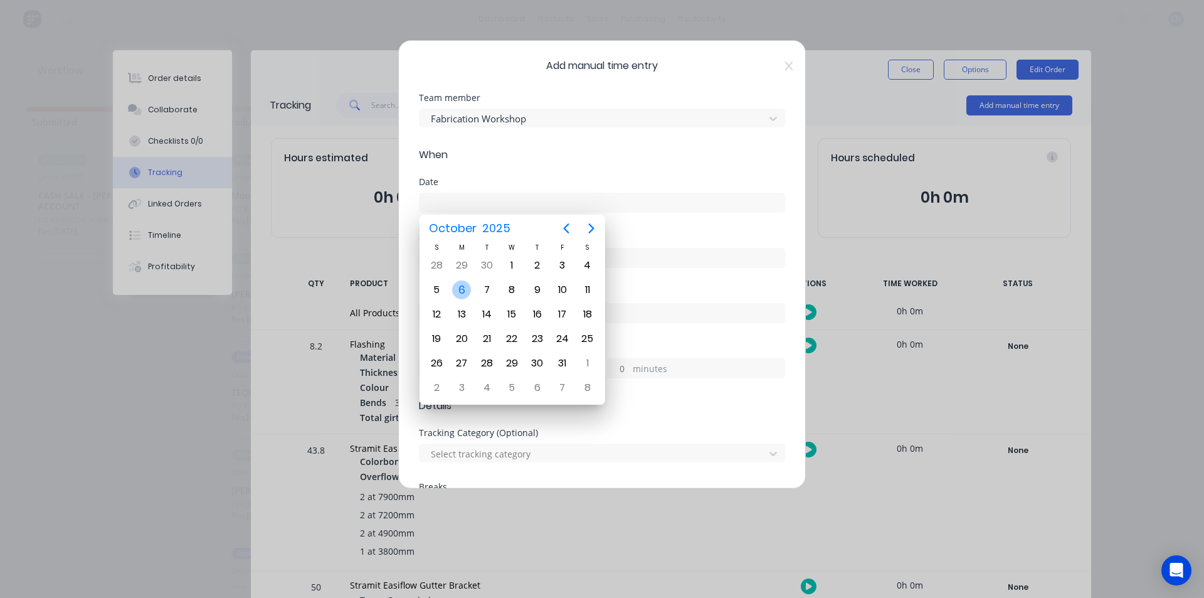
click at [462, 296] on div "6" at bounding box center [461, 289] width 19 height 19
type input "[DATE]"
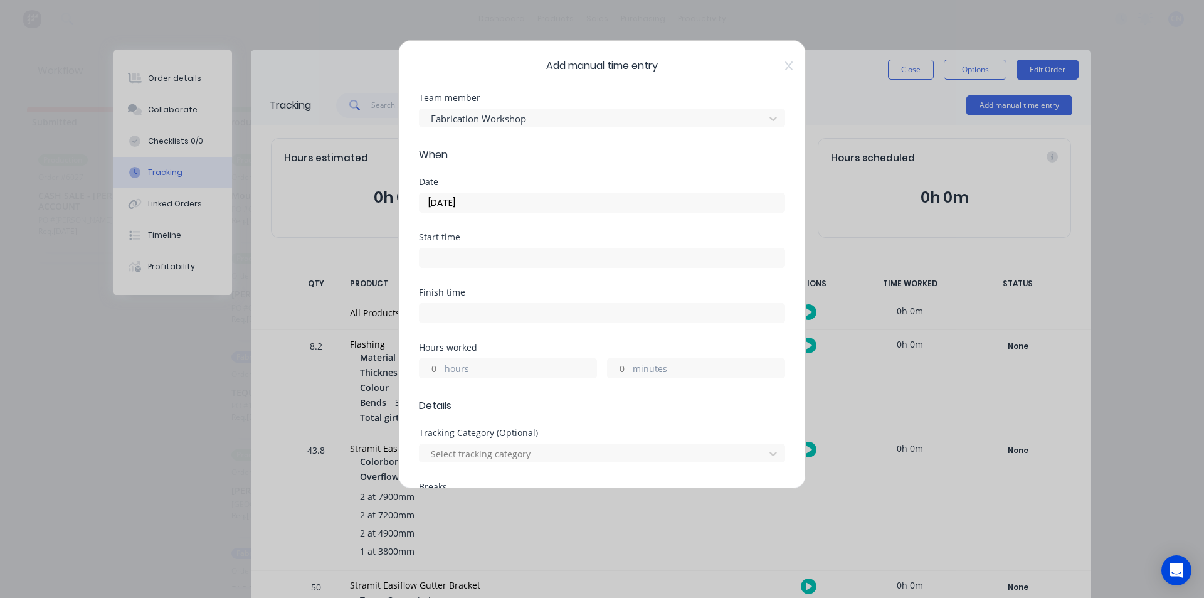
click at [478, 260] on input at bounding box center [601, 257] width 365 height 19
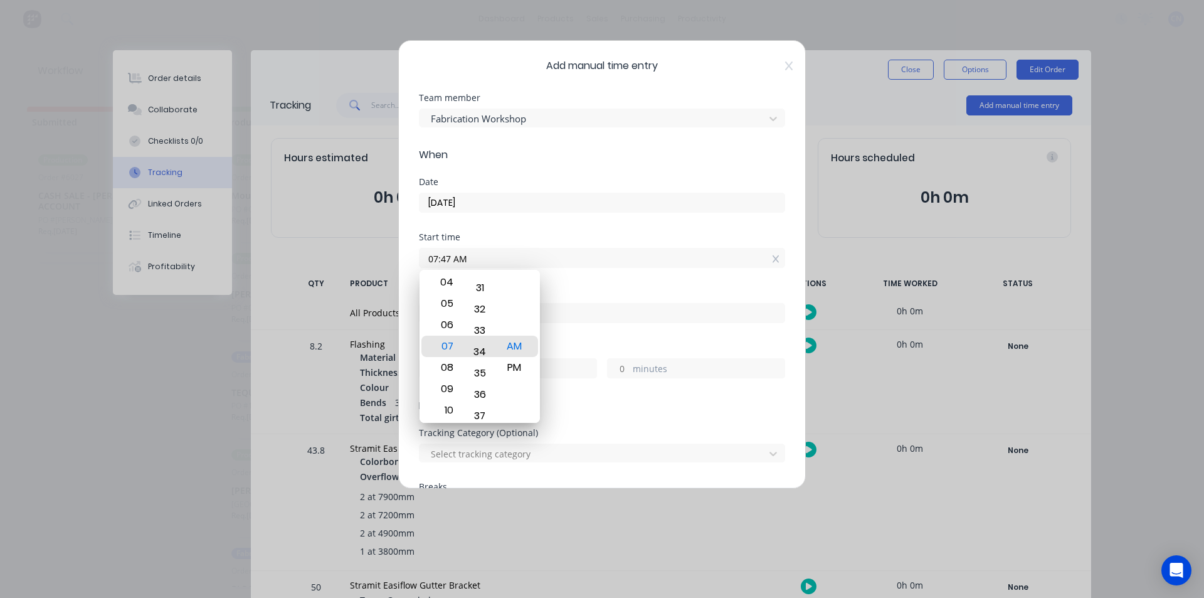
drag, startPoint x: 473, startPoint y: 339, endPoint x: 479, endPoint y: 622, distance: 282.8
click at [479, 522] on html "dashboard products sales purchasing productivity dashboard products Product Cat…" at bounding box center [602, 261] width 1204 height 522
drag, startPoint x: 487, startPoint y: 314, endPoint x: 480, endPoint y: 376, distance: 61.8
click at [480, 376] on div "32" at bounding box center [480, 386] width 31 height 21
type input "07:30 AM"
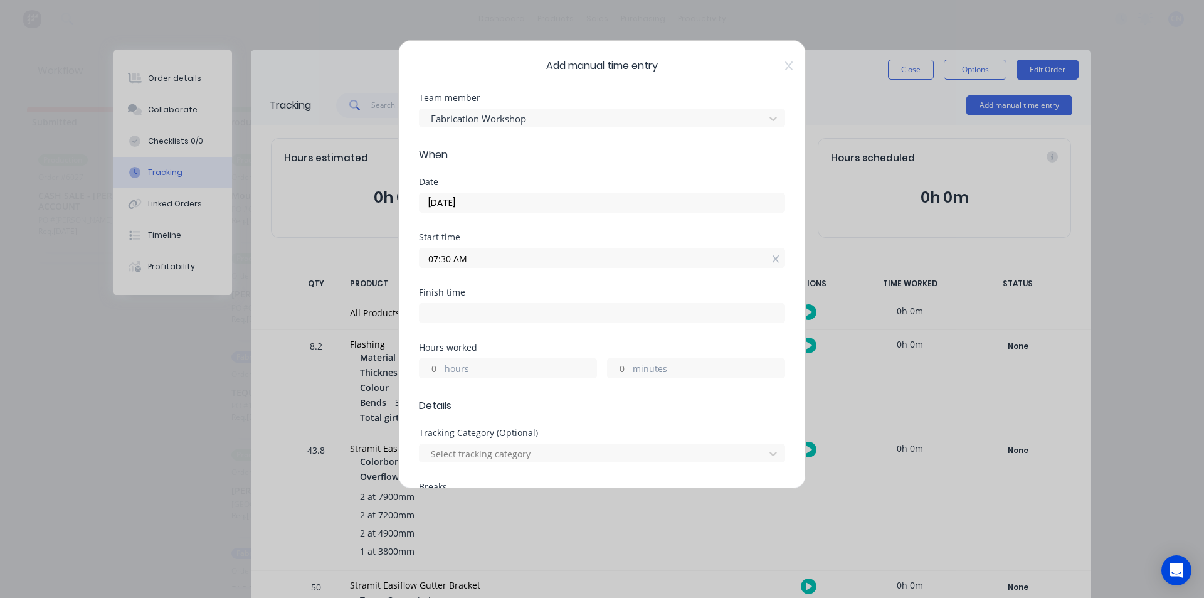
click at [569, 316] on input at bounding box center [601, 312] width 365 height 19
type input "07:47 AM"
type input "0"
type input "17"
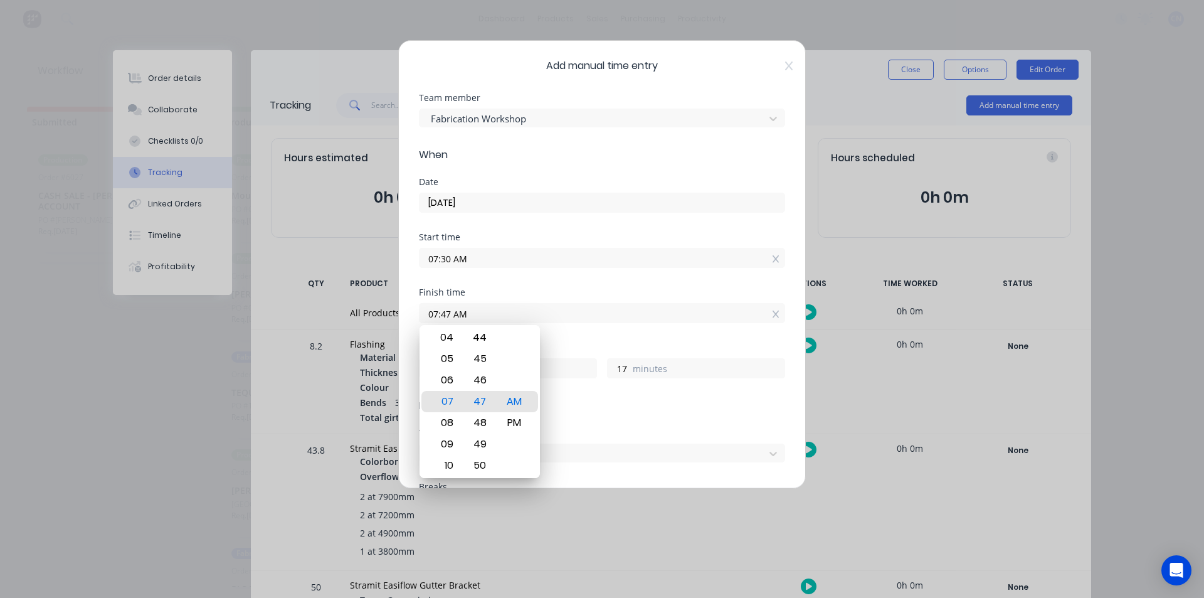
click at [590, 339] on div "Finish time 07:47 AM" at bounding box center [602, 315] width 366 height 55
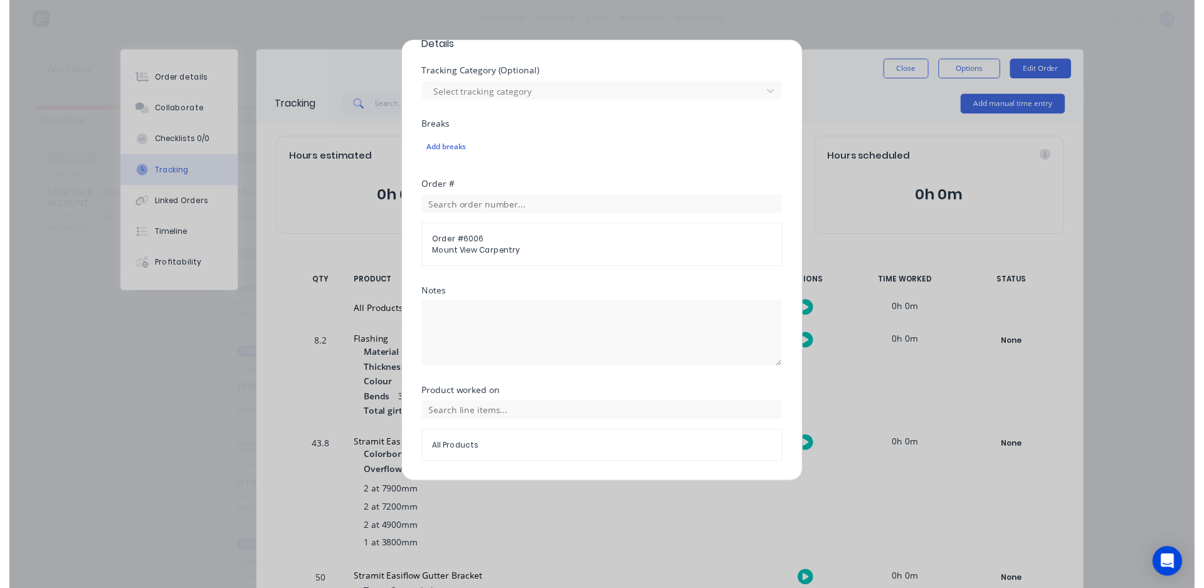
scroll to position [399, 0]
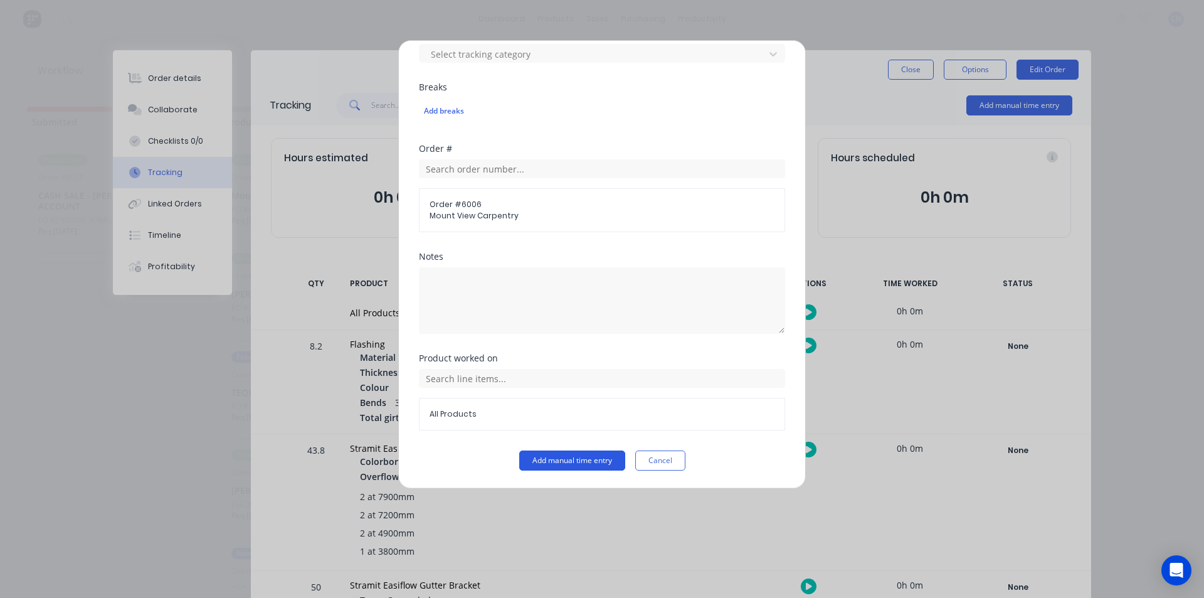
click at [568, 463] on button "Add manual time entry" at bounding box center [572, 460] width 106 height 20
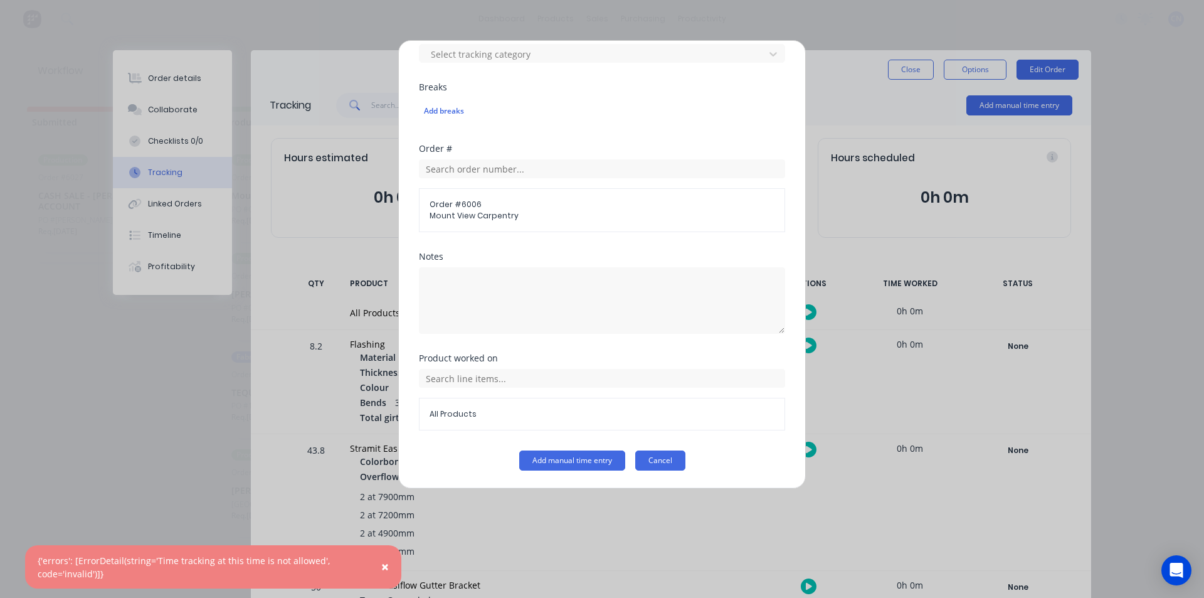
click at [653, 465] on button "Cancel" at bounding box center [660, 460] width 50 height 20
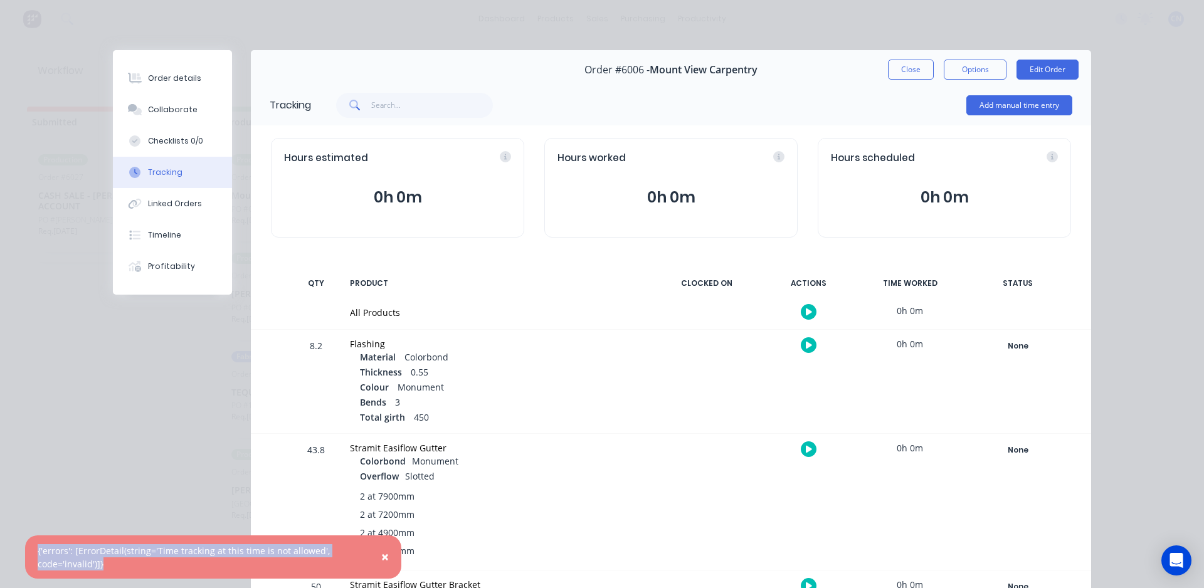
drag, startPoint x: 148, startPoint y: 566, endPoint x: 34, endPoint y: 543, distance: 116.3
click at [34, 543] on div "× {'errors': [ErrorDetail(string='Time tracking at this time is not allowed', c…" at bounding box center [213, 556] width 376 height 43
copy div "{'errors': [ErrorDetail(string='Time tracking at this time is not allowed', cod…"
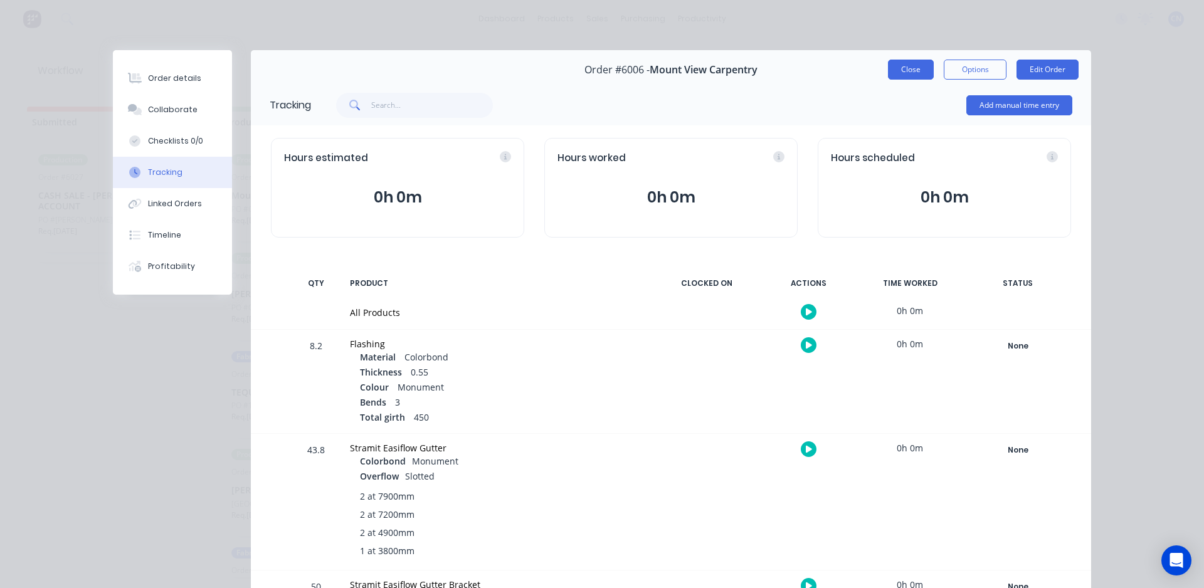
click at [909, 65] on button "Close" at bounding box center [911, 70] width 46 height 20
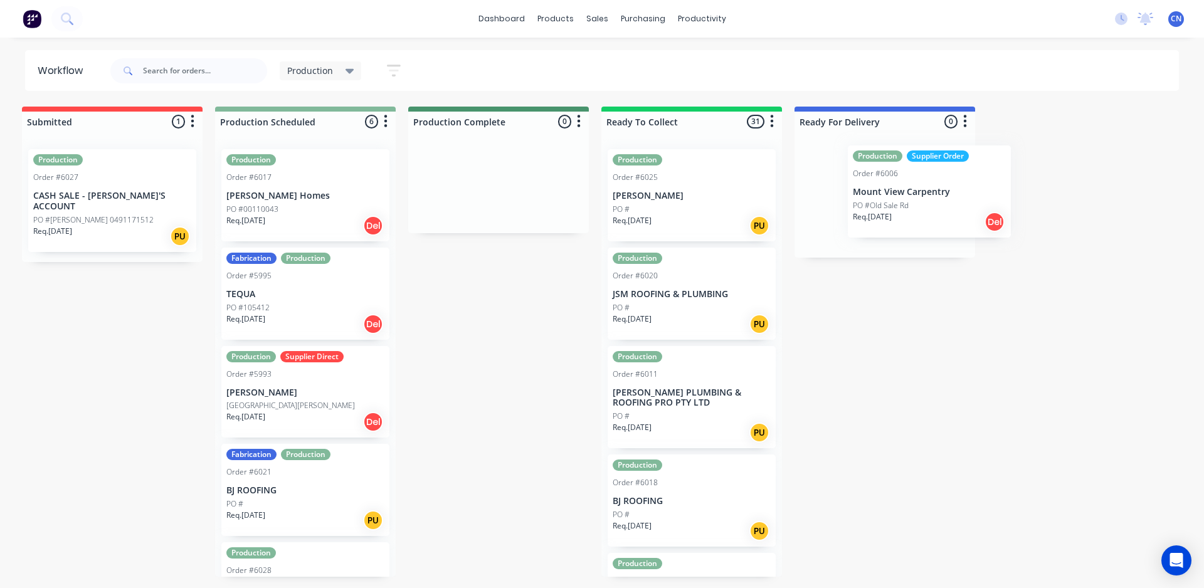
scroll to position [0, 13]
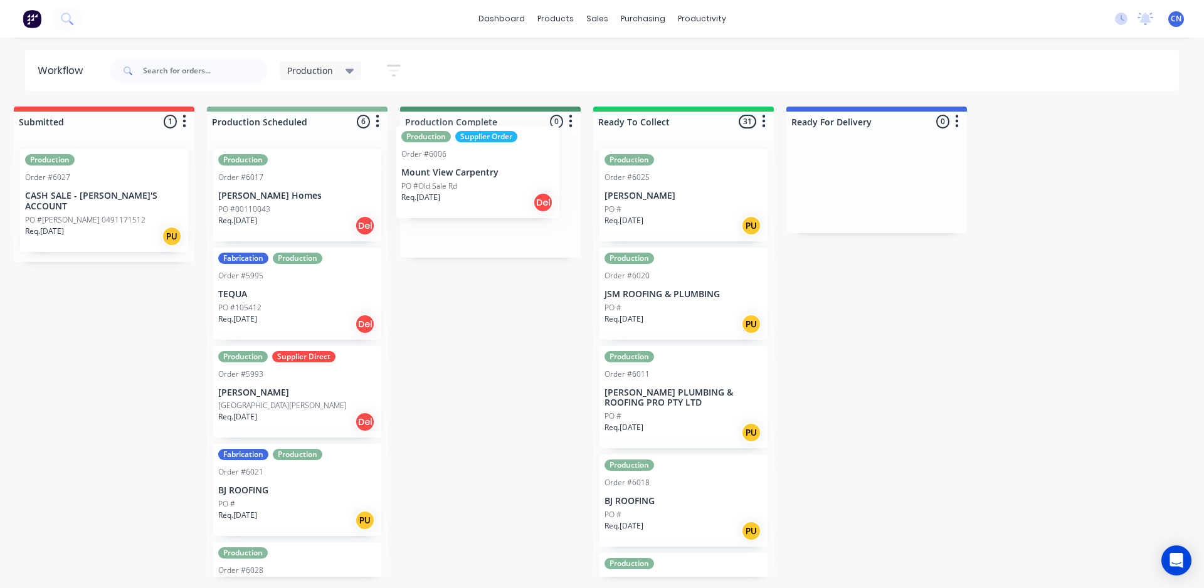
drag, startPoint x: 274, startPoint y: 221, endPoint x: 460, endPoint y: 197, distance: 187.7
click at [460, 197] on div "Submitted 1 Summaries Total order value Invoiced to date To be invoiced Product…" at bounding box center [931, 342] width 1909 height 470
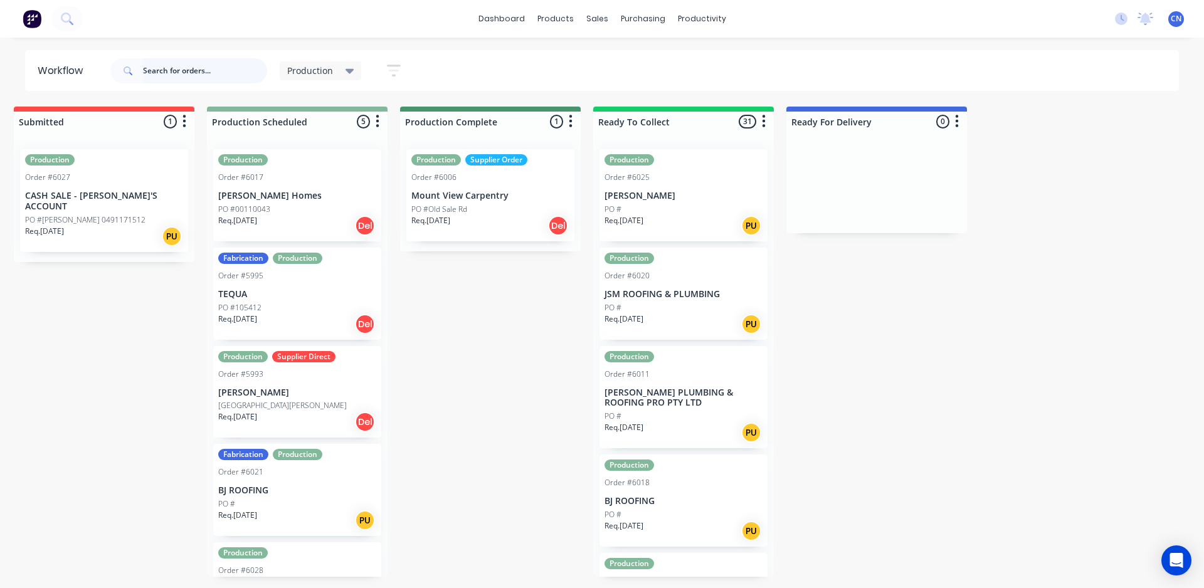
click at [162, 72] on input "text" at bounding box center [205, 70] width 124 height 25
type input "6028"
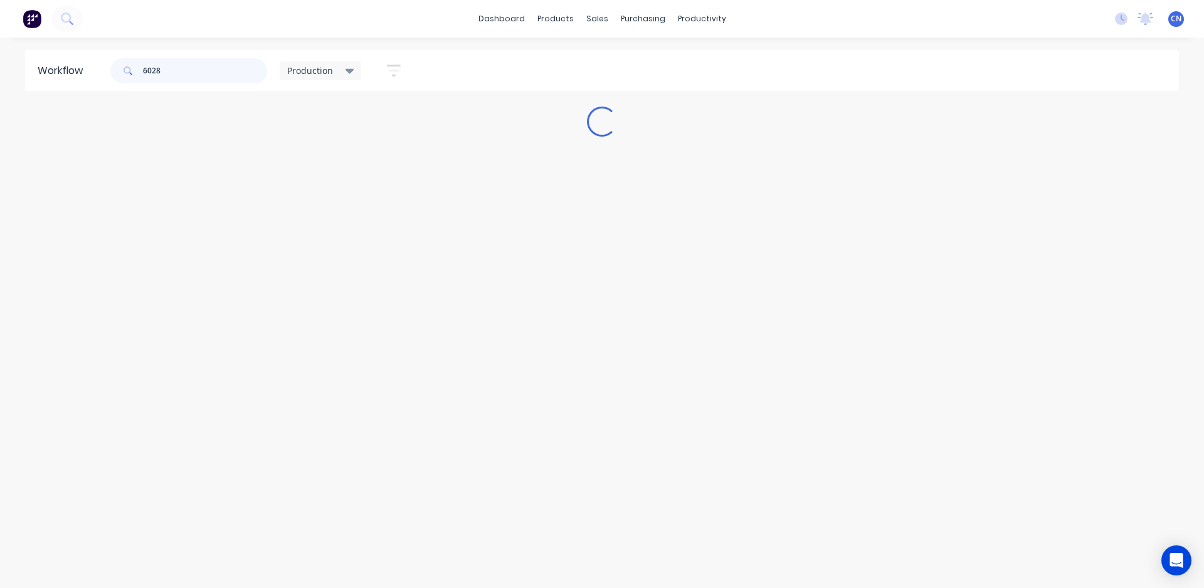
scroll to position [0, 0]
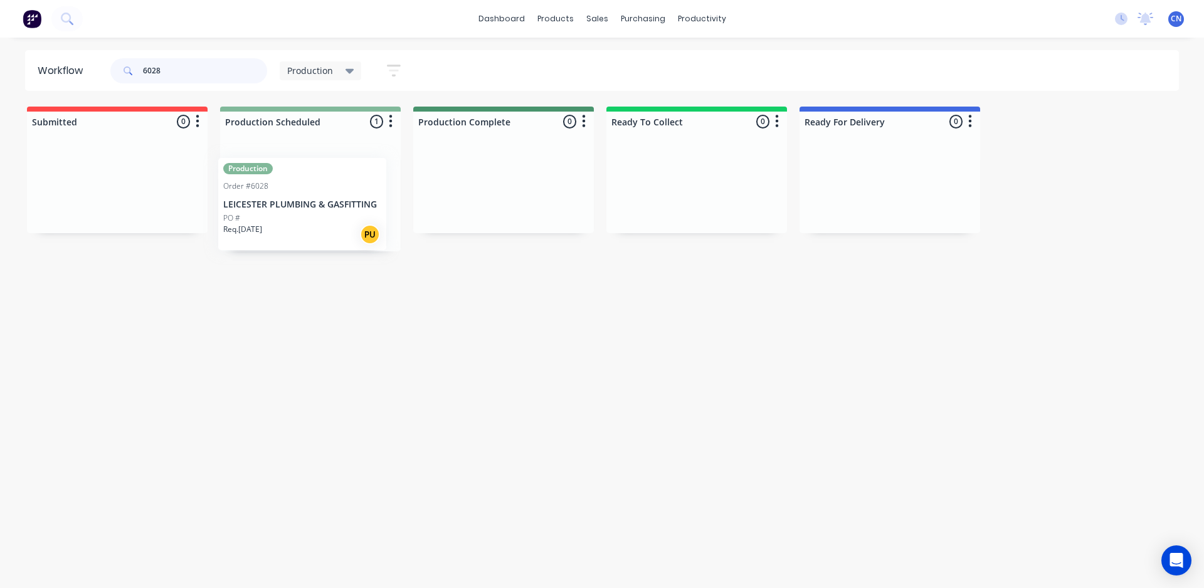
drag, startPoint x: 307, startPoint y: 216, endPoint x: 299, endPoint y: 218, distance: 8.5
click at [308, 221] on div "Production Order #6028 LEICESTER PLUMBING & GASFITTING PO # Req. 06/10/25 PU" at bounding box center [310, 195] width 181 height 112
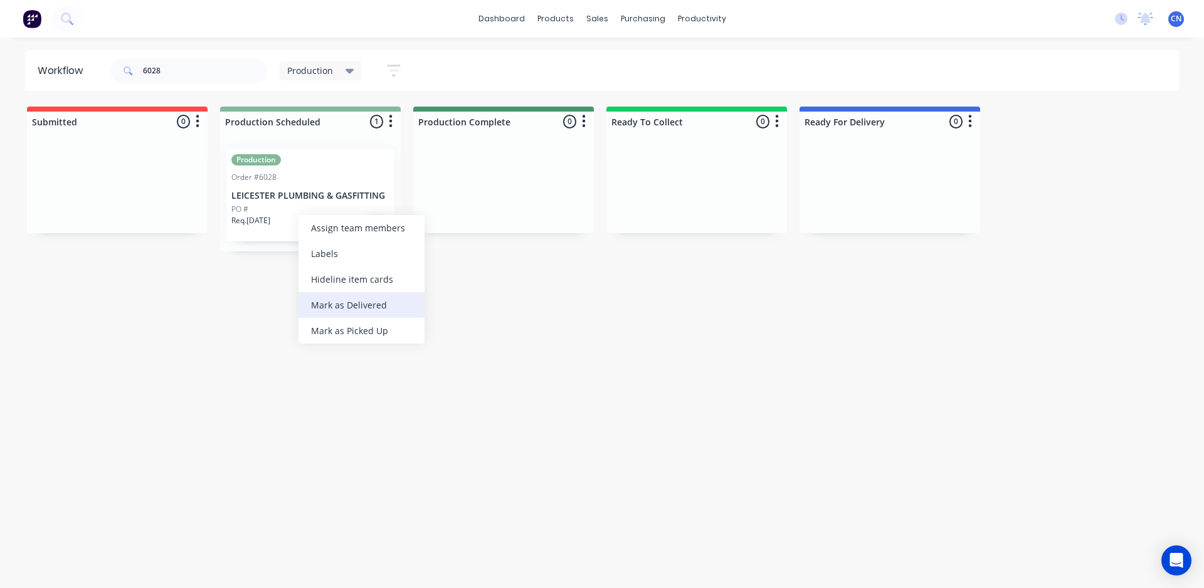
click at [365, 312] on div "Mark as Delivered" at bounding box center [361, 305] width 126 height 26
